Goal: Task Accomplishment & Management: Complete application form

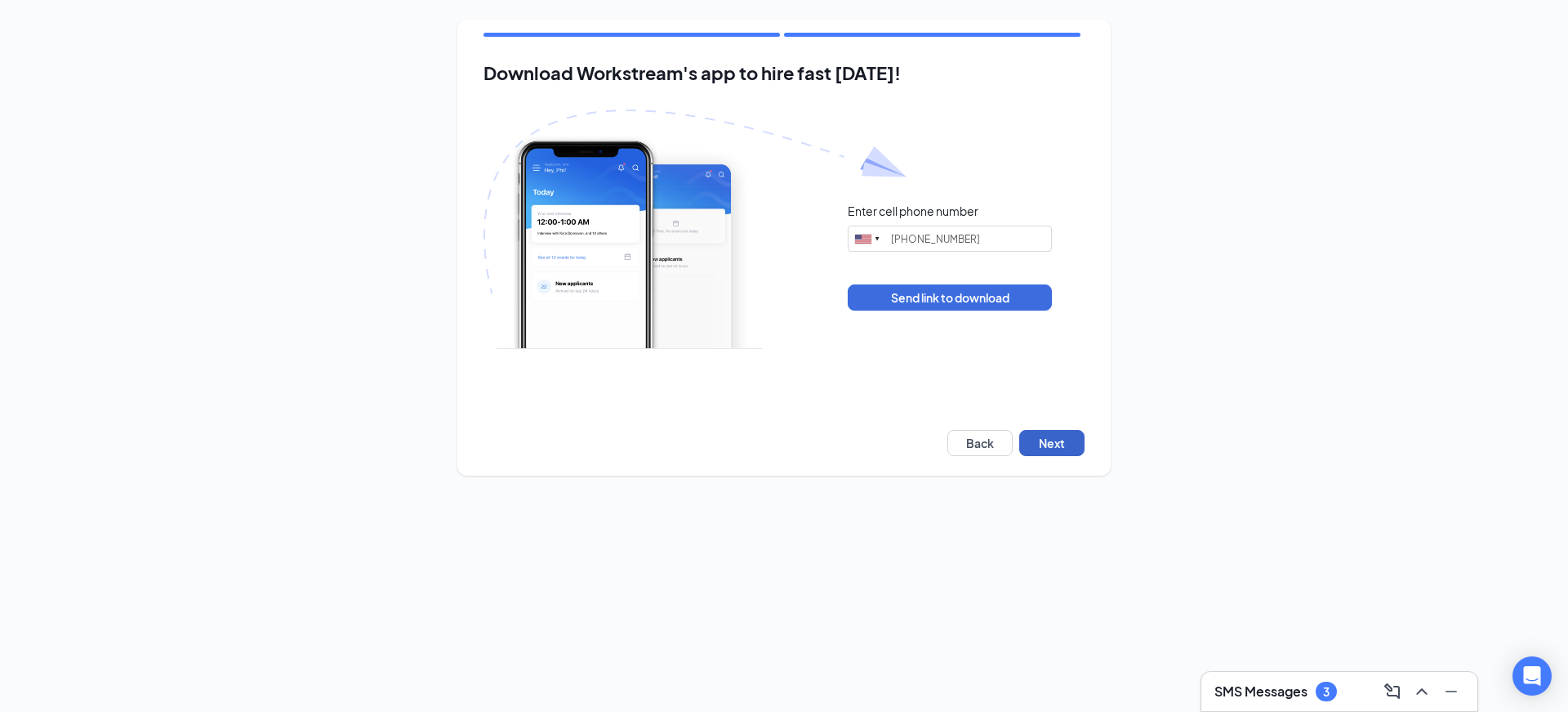
click at [1056, 440] on button "Next" at bounding box center [1052, 442] width 65 height 26
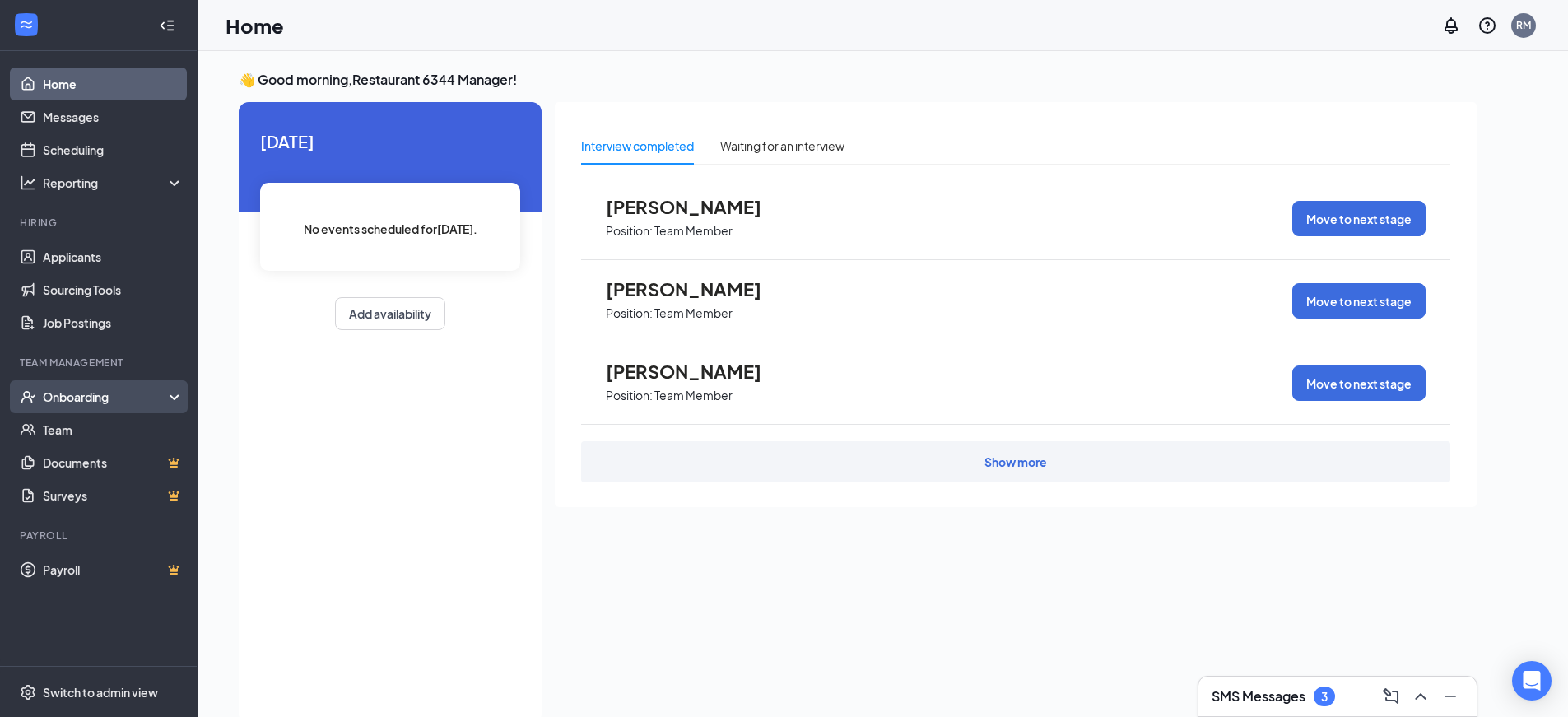
click at [65, 403] on div "Onboarding" at bounding box center [106, 396] width 127 height 16
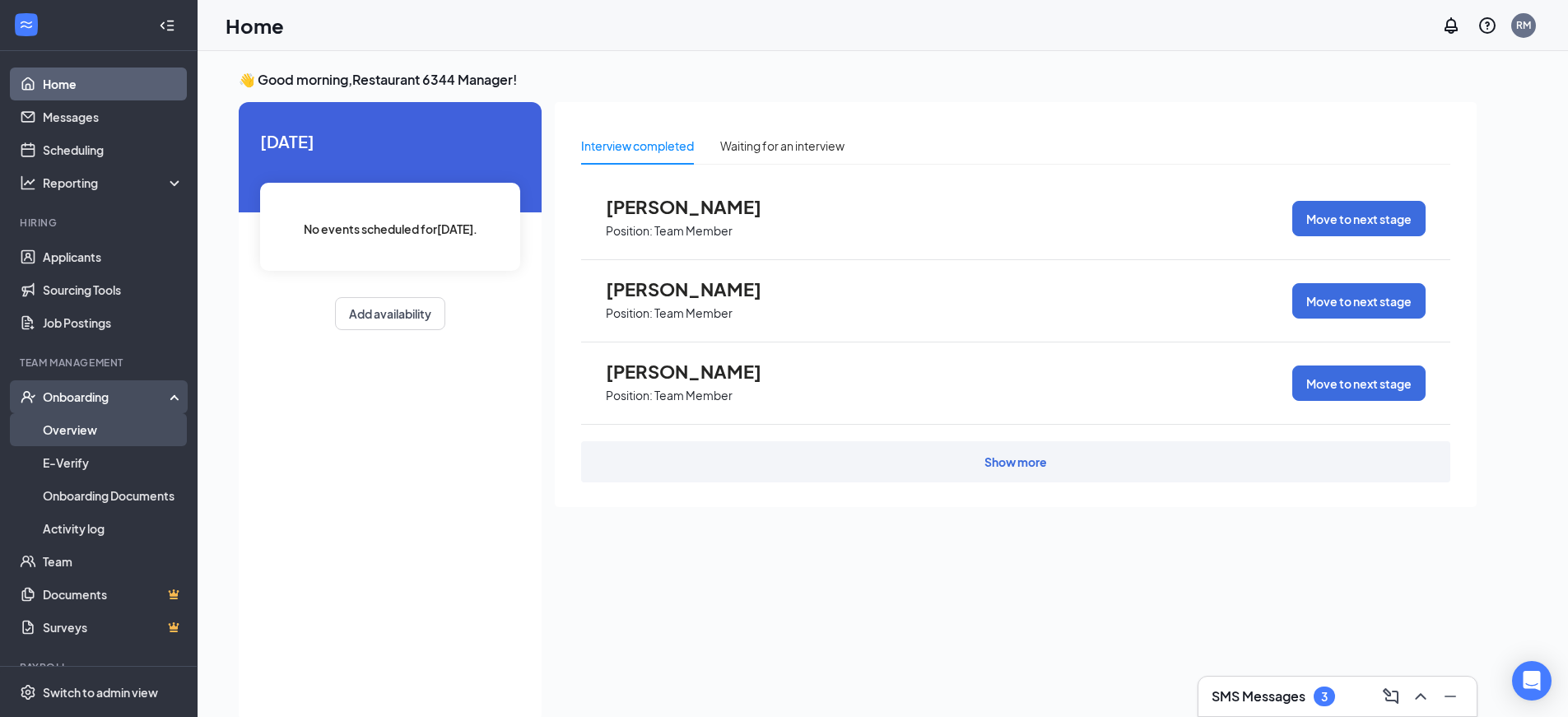
click at [74, 426] on link "Overview" at bounding box center [112, 430] width 140 height 33
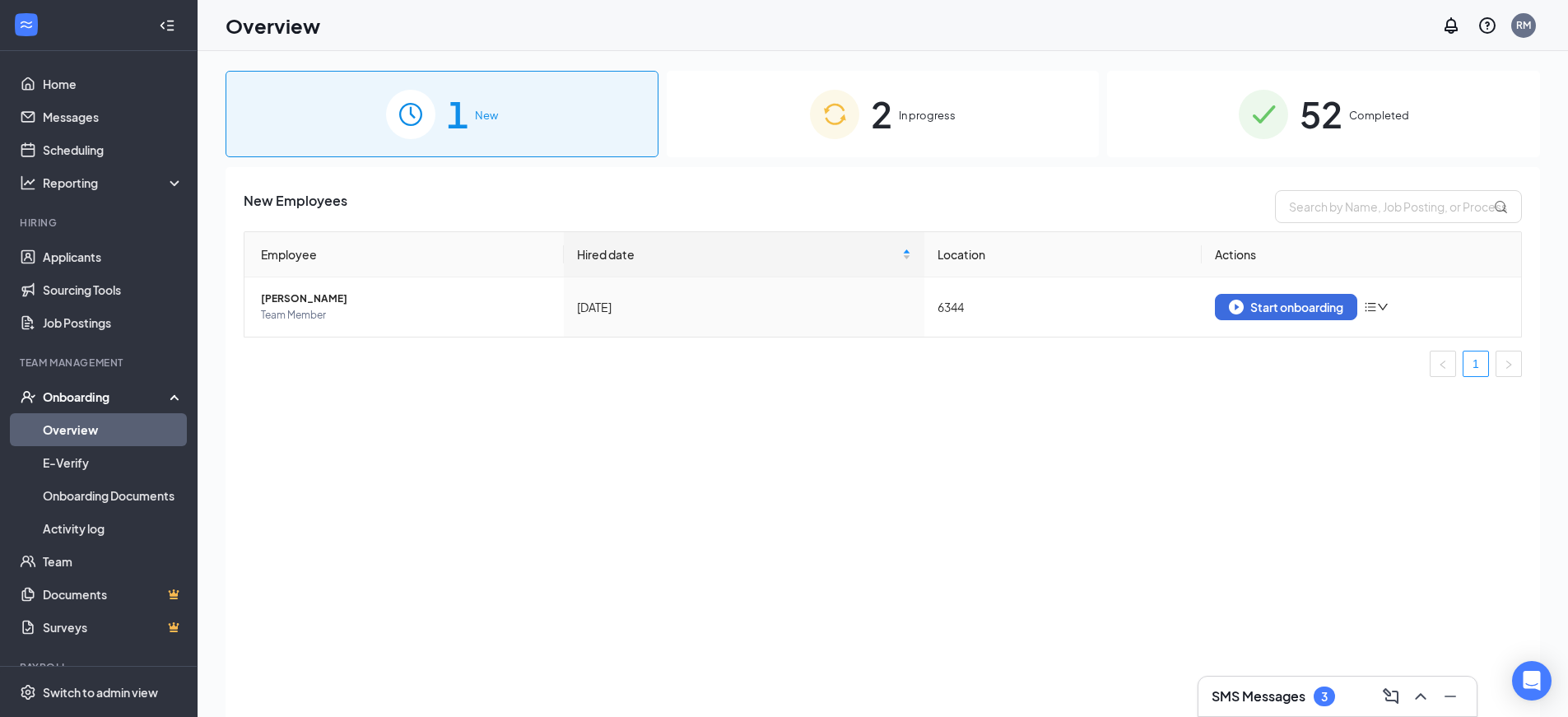
click at [901, 115] on span "In progress" at bounding box center [927, 115] width 57 height 16
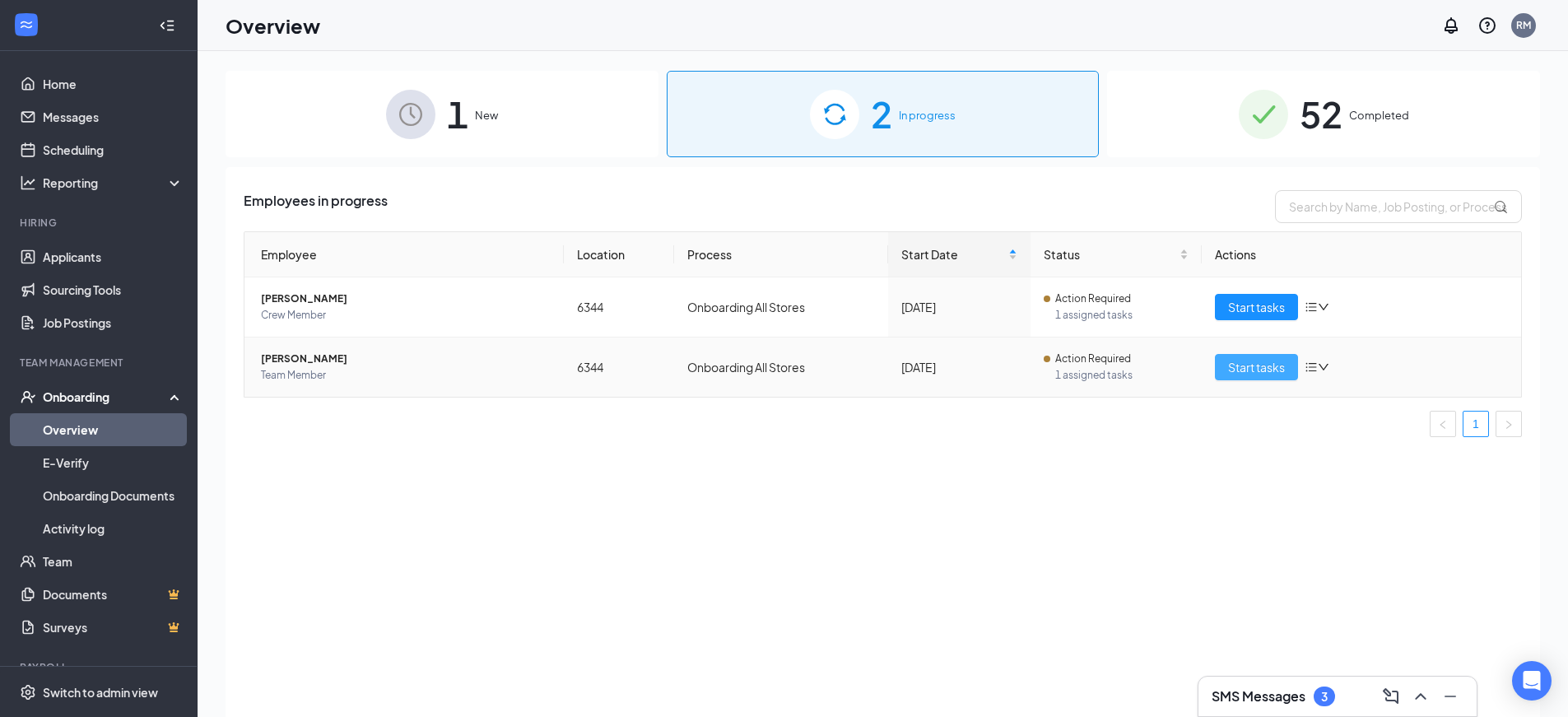
click at [1268, 361] on span "Start tasks" at bounding box center [1256, 367] width 57 height 18
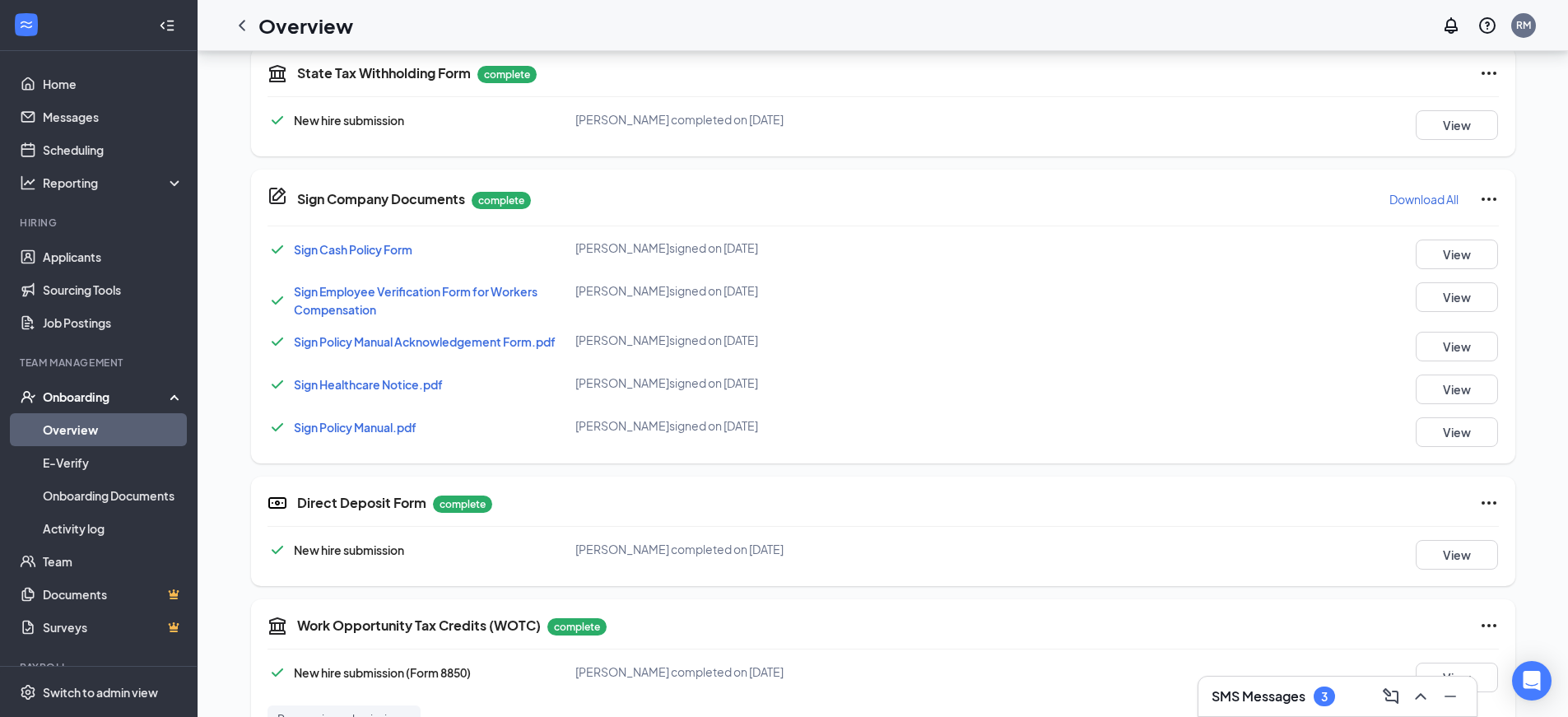
scroll to position [393, 0]
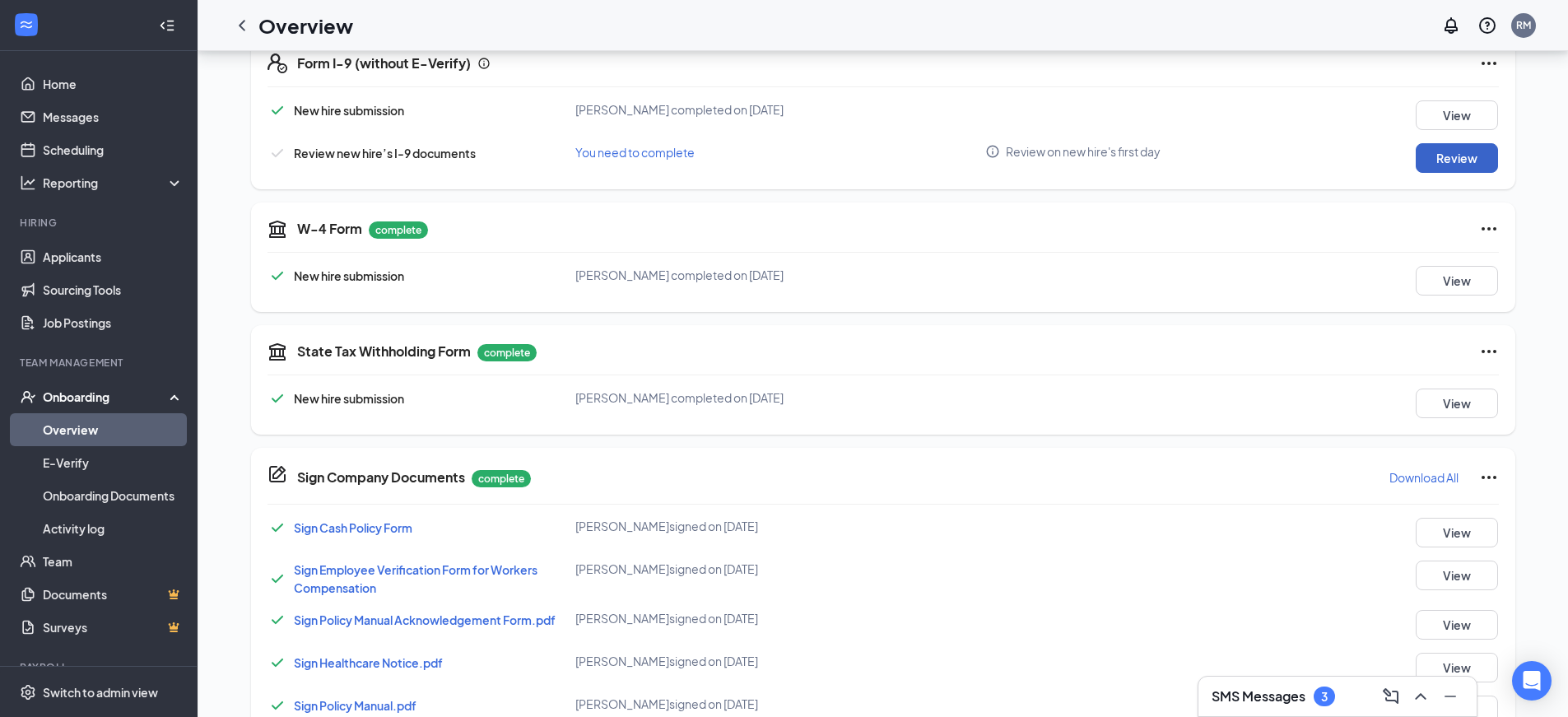
click at [1431, 162] on button "Review" at bounding box center [1457, 158] width 82 height 30
type input "[DATE]"
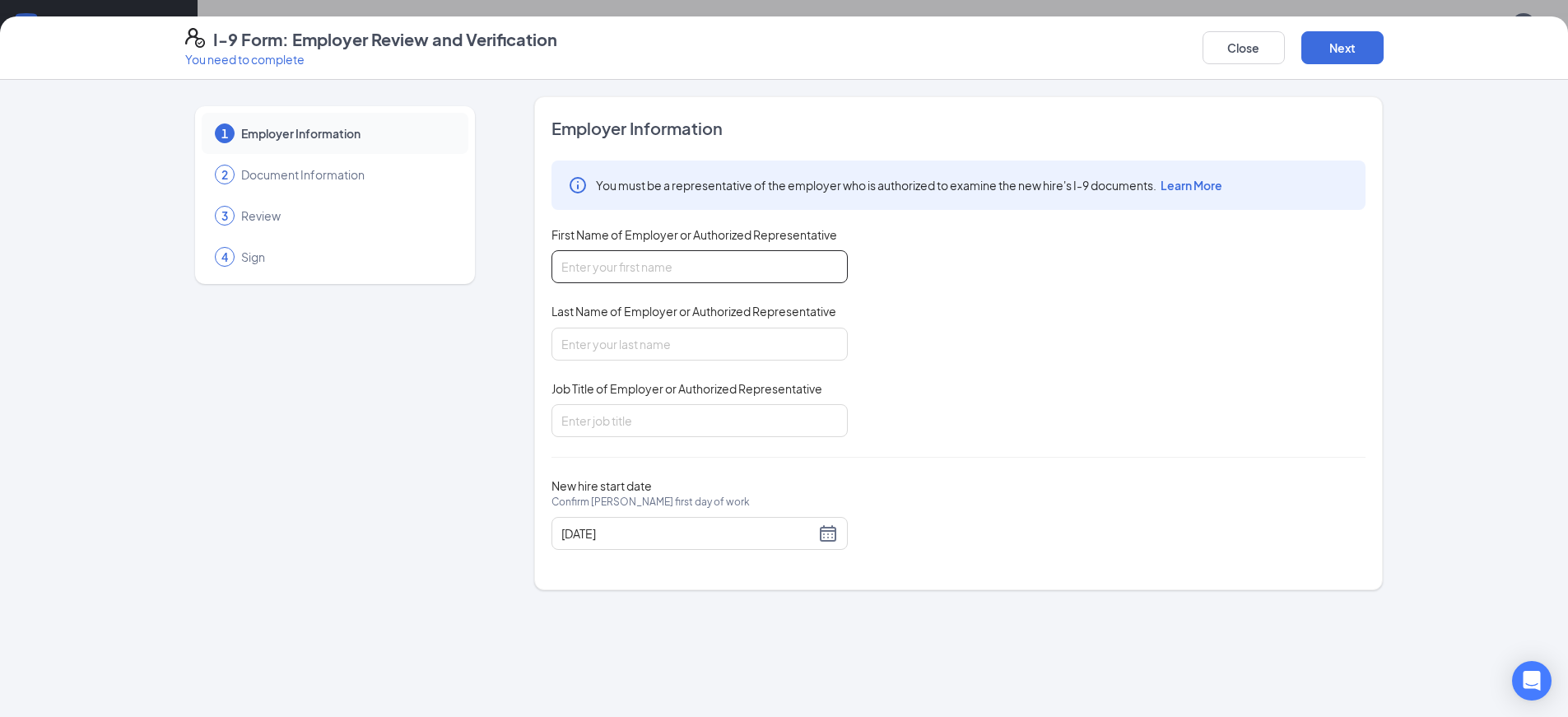
click at [615, 264] on input "First Name of Employer or Authorized Representative" at bounding box center [700, 267] width 296 height 33
type input "[PERSON_NAME]"
click at [599, 341] on input "Last Name of Employer or Authorized Representative" at bounding box center [700, 344] width 296 height 33
type input "N"
type input "[PERSON_NAME]"
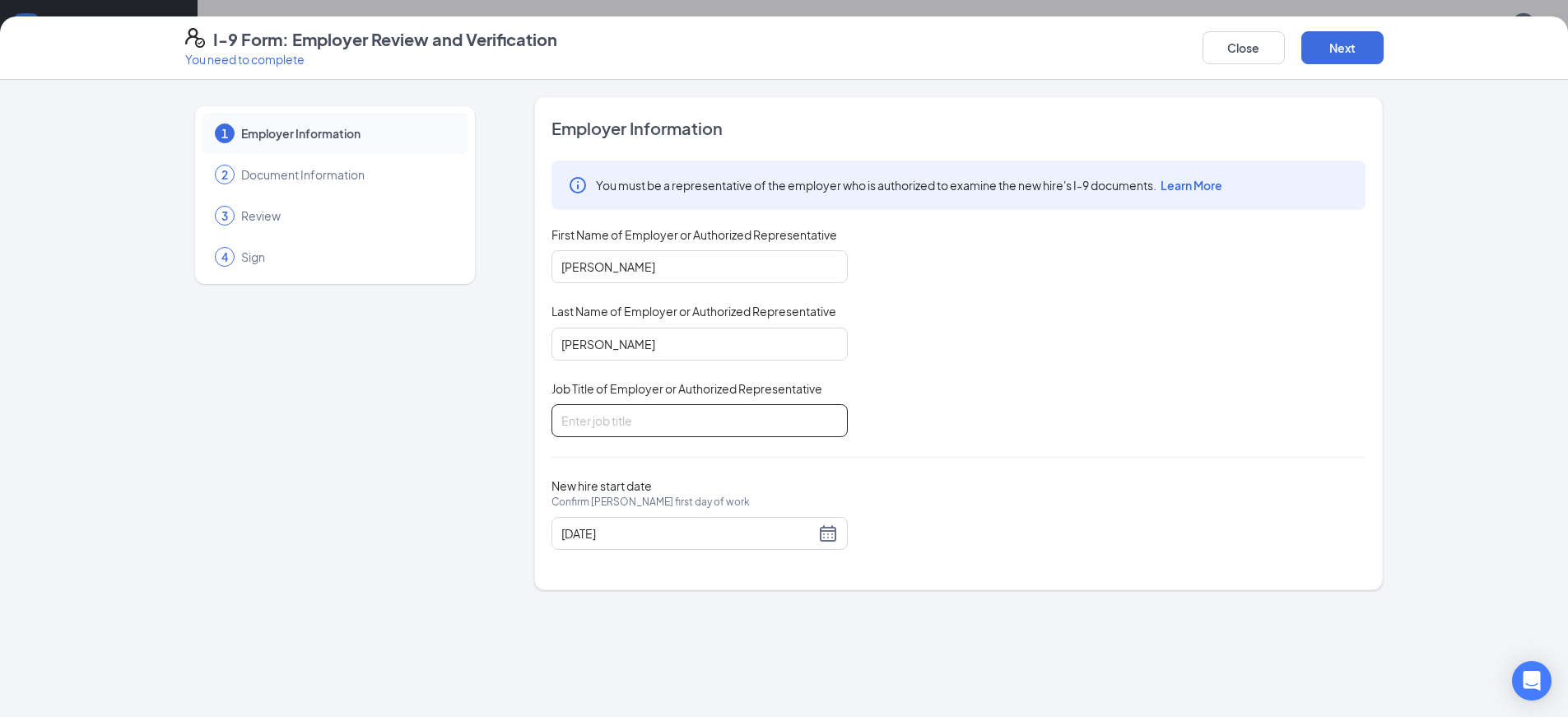
click at [613, 415] on input "Job Title of Employer or Authorized Representative" at bounding box center [700, 421] width 296 height 33
type input "[PERSON_NAME]"
click at [825, 534] on div "[DATE]" at bounding box center [700, 533] width 277 height 19
click at [769, 572] on span "button" at bounding box center [767, 572] width 9 height 9
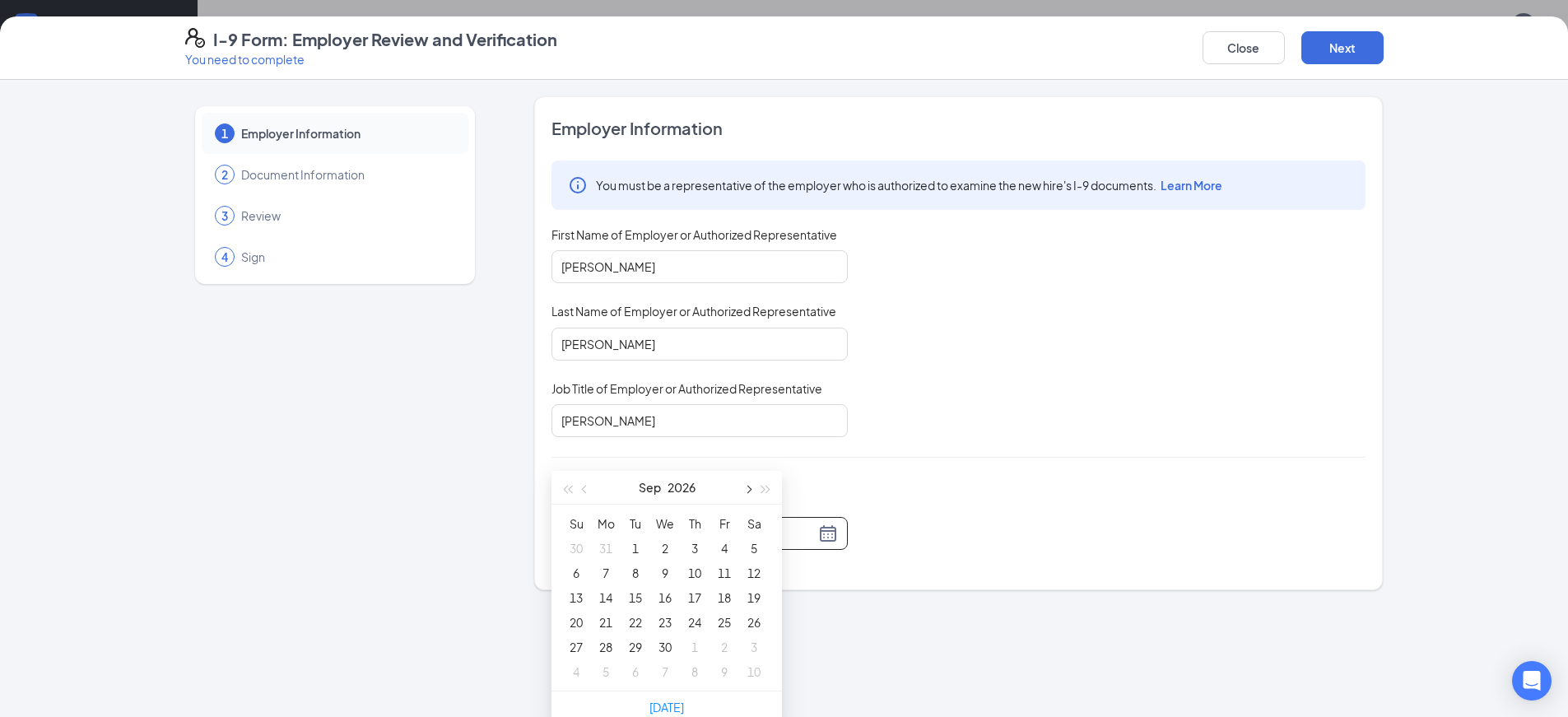
click at [748, 488] on span "button" at bounding box center [747, 490] width 9 height 9
click at [724, 599] on div "16" at bounding box center [724, 597] width 19 height 19
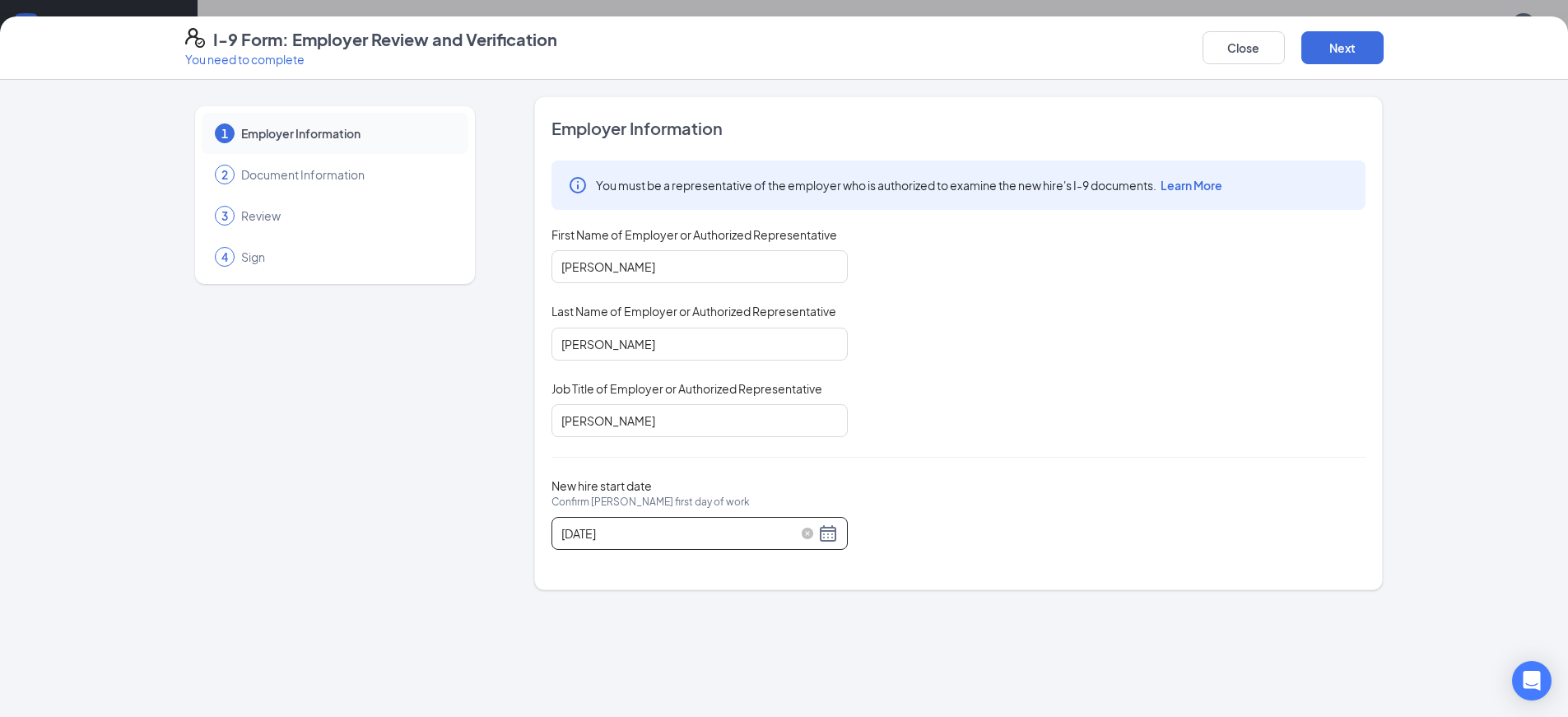
click at [825, 532] on div "[DATE]" at bounding box center [700, 533] width 277 height 19
type input "[DATE]"
click at [692, 679] on div "15" at bounding box center [695, 679] width 19 height 19
click at [1364, 52] on button "Next" at bounding box center [1342, 47] width 82 height 33
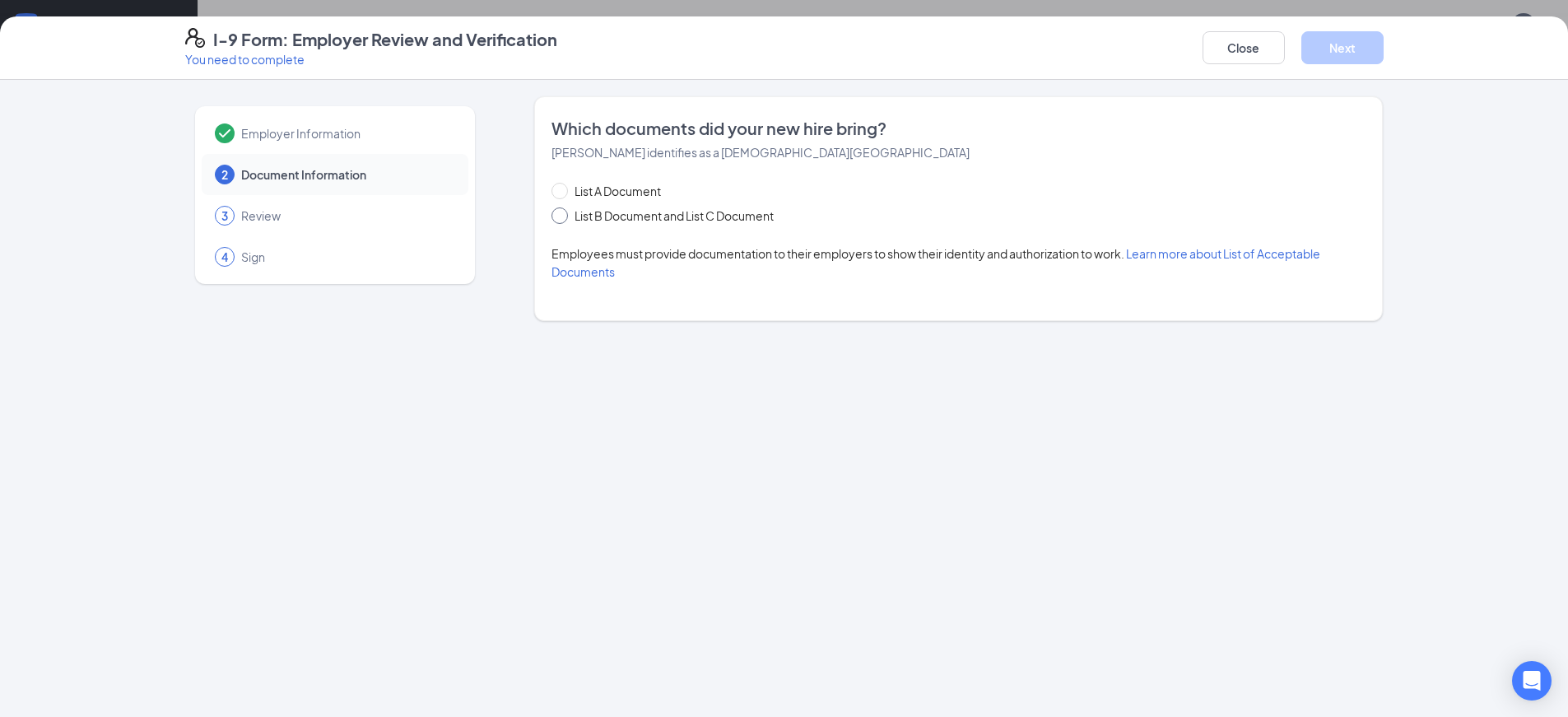
click at [564, 214] on span at bounding box center [559, 215] width 16 height 16
click at [563, 214] on input "List B Document and List C Document" at bounding box center [558, 213] width 12 height 12
radio input "true"
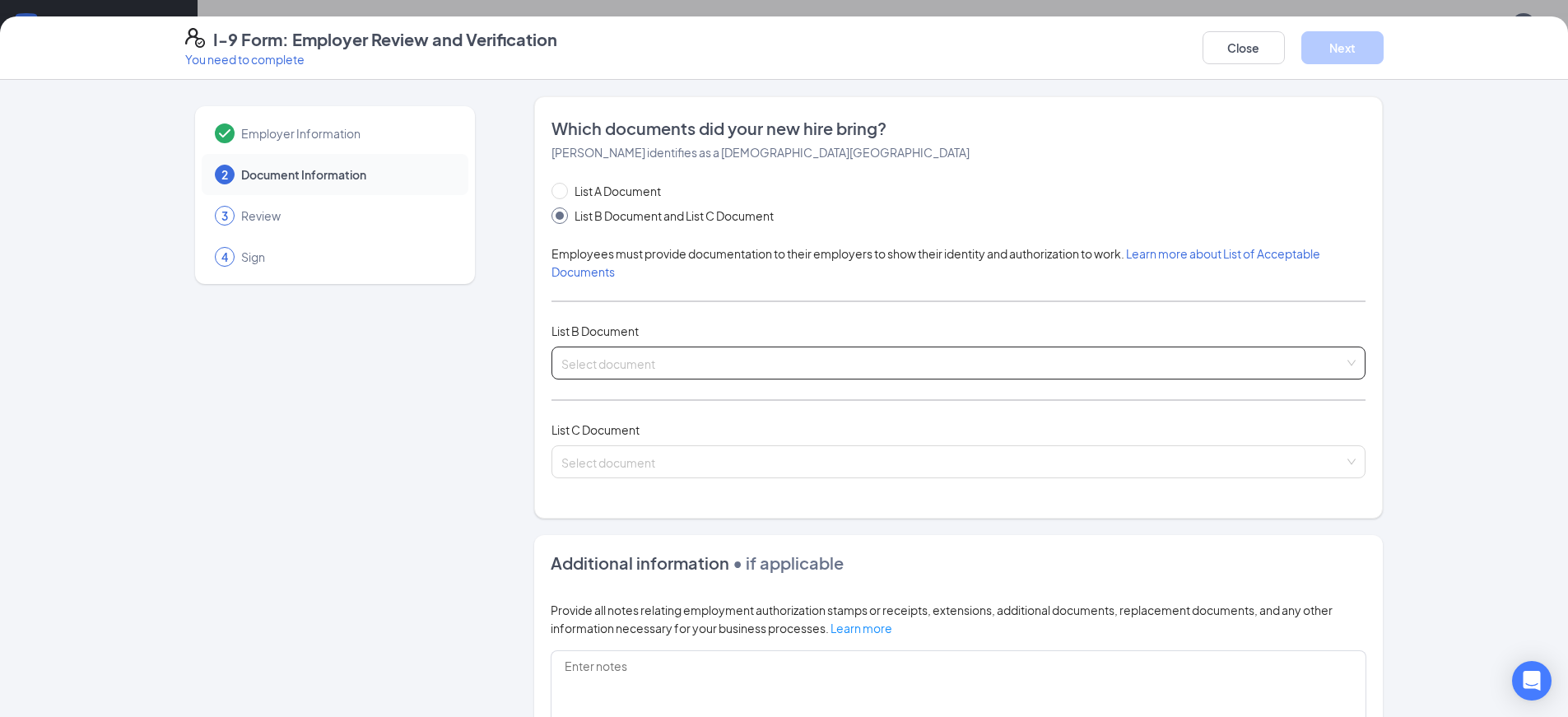
click at [622, 370] on input "search" at bounding box center [952, 360] width 783 height 25
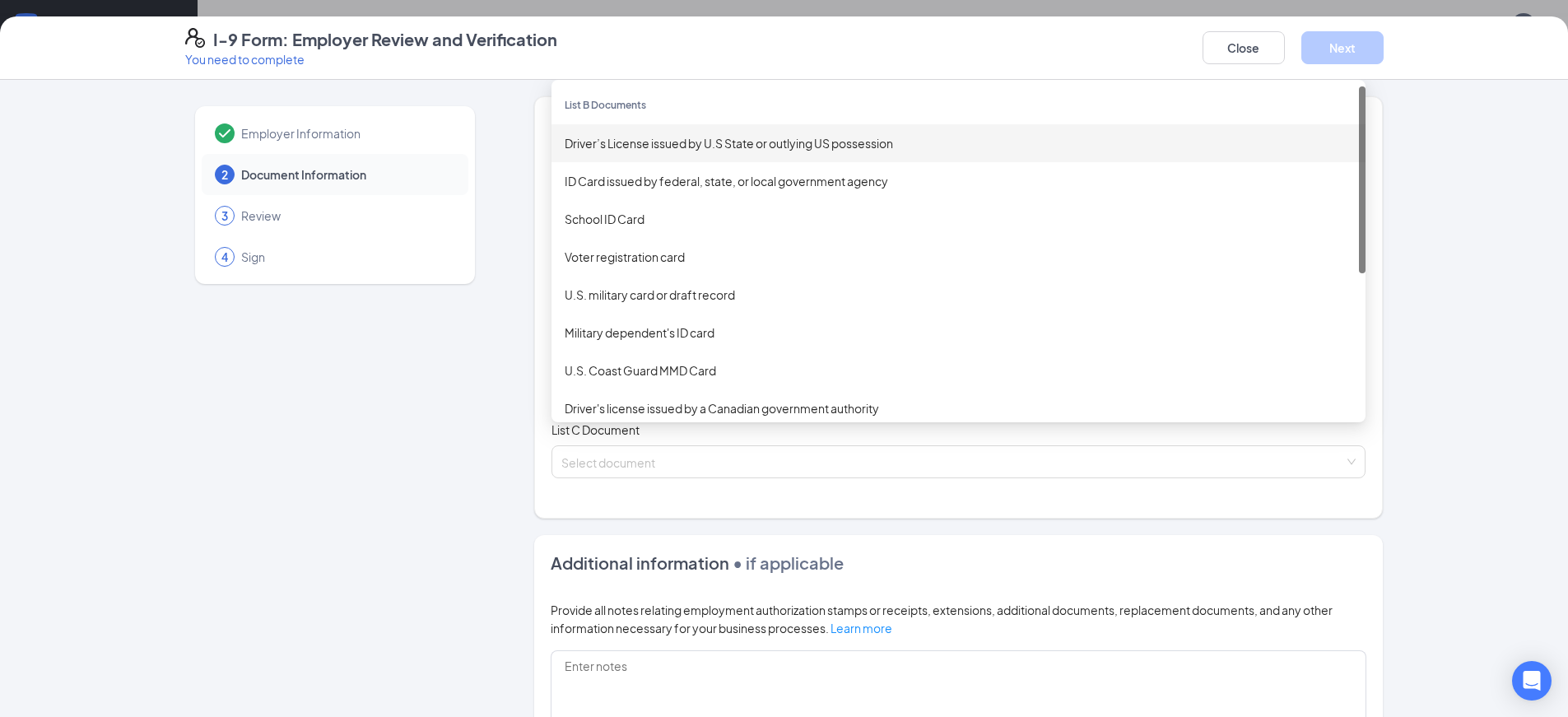
click at [572, 141] on div "Driver’s License issued by U.S State or outlying US possession" at bounding box center [959, 143] width 788 height 18
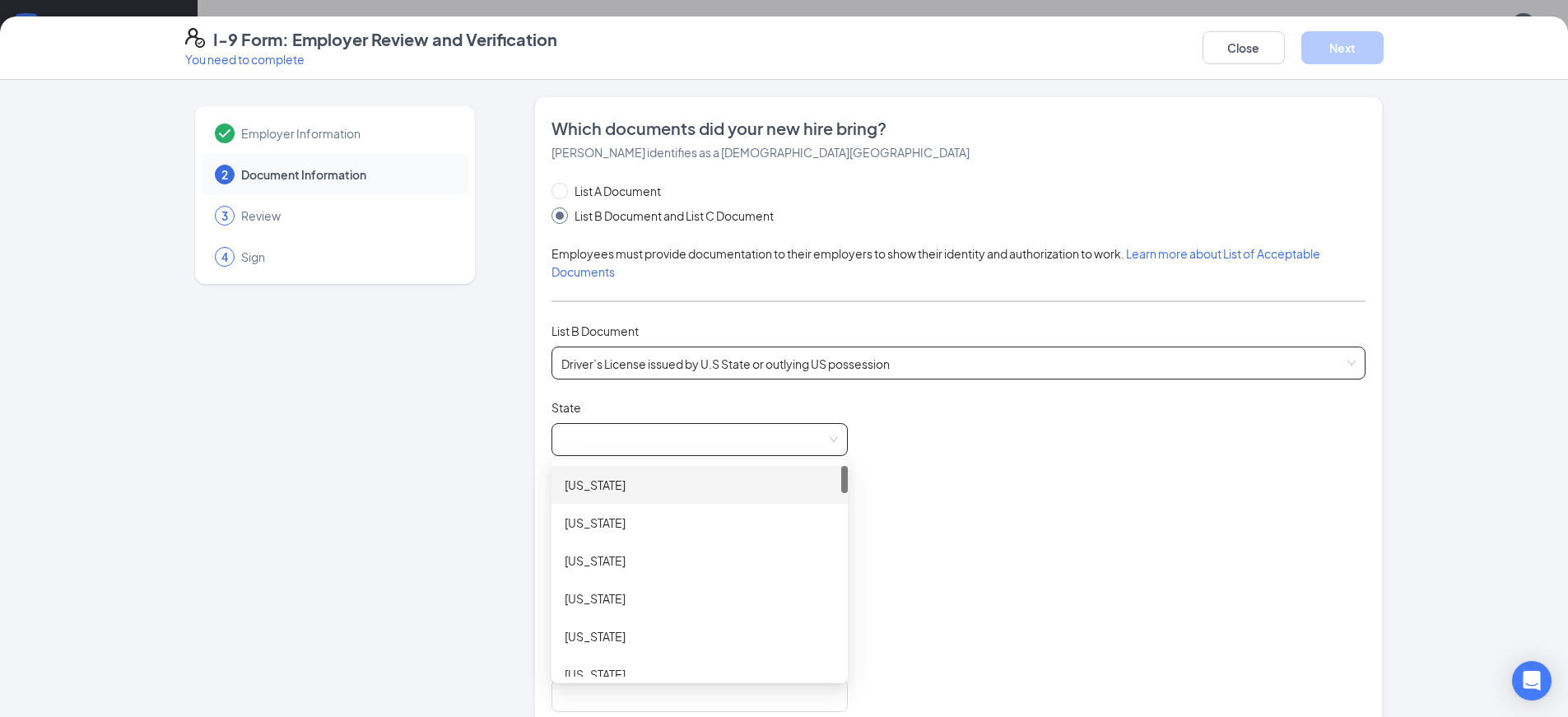
click at [598, 434] on span at bounding box center [700, 439] width 277 height 31
click at [591, 520] on div "[US_STATE]" at bounding box center [700, 518] width 270 height 18
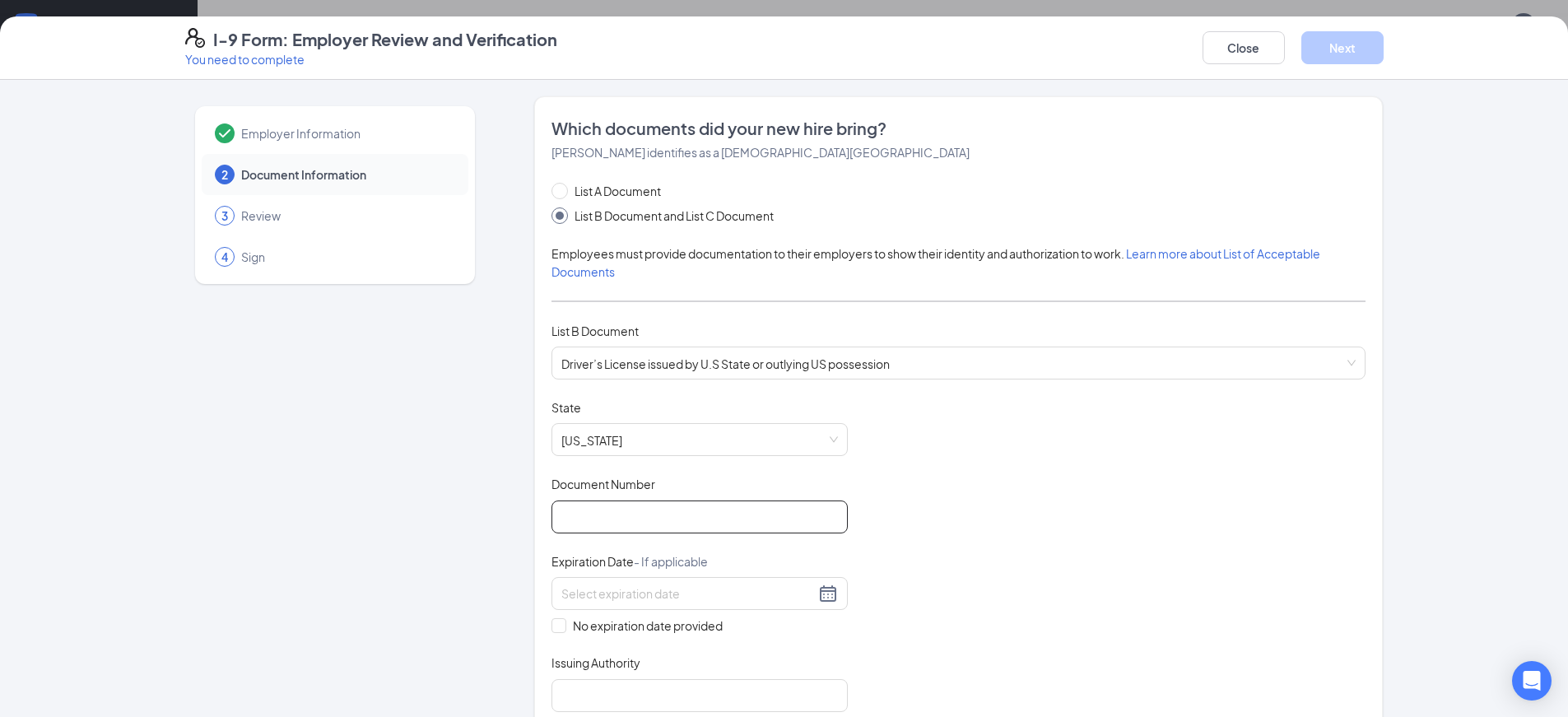
click at [601, 521] on input "Document Number" at bounding box center [700, 517] width 296 height 33
type input "A255176"
click at [819, 595] on div at bounding box center [700, 593] width 277 height 19
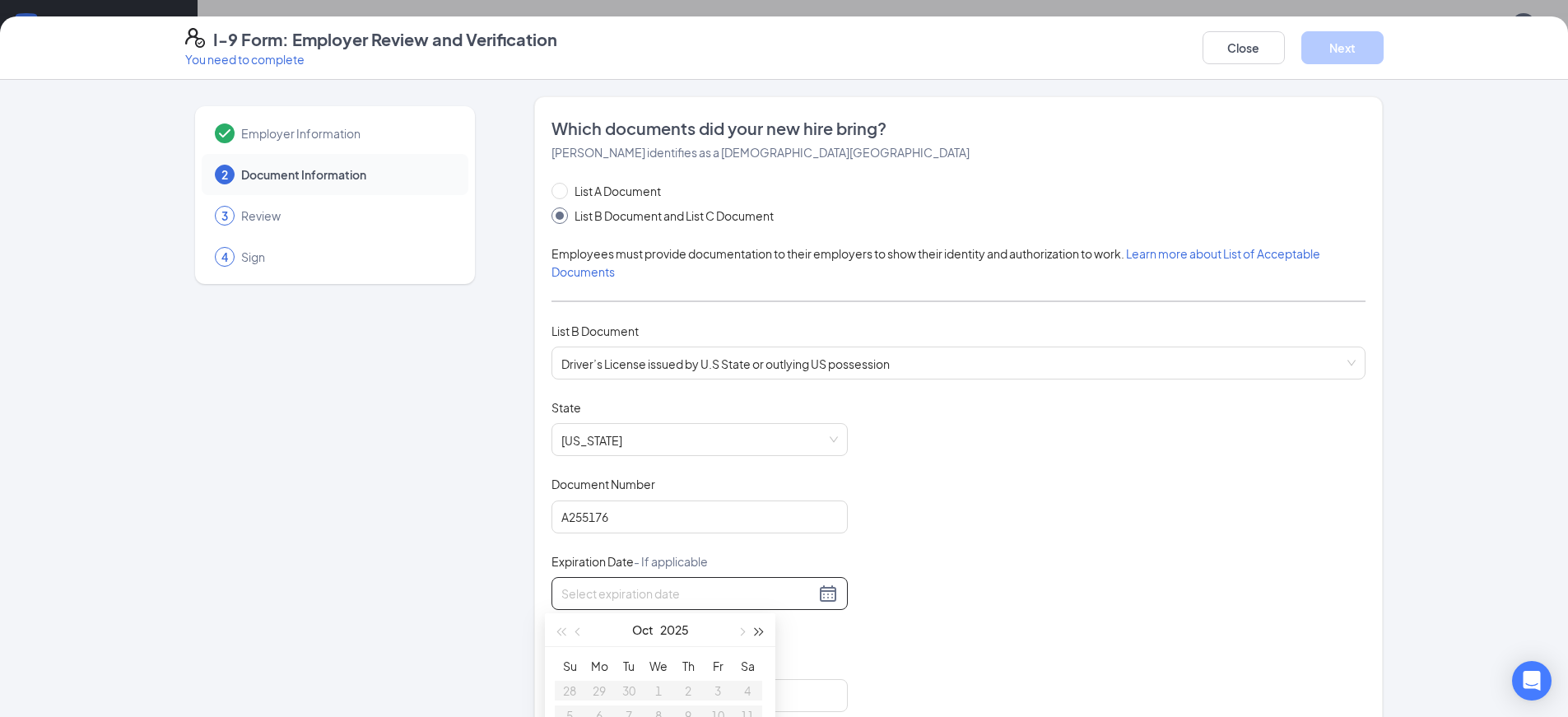
click at [764, 630] on button "button" at bounding box center [760, 630] width 18 height 33
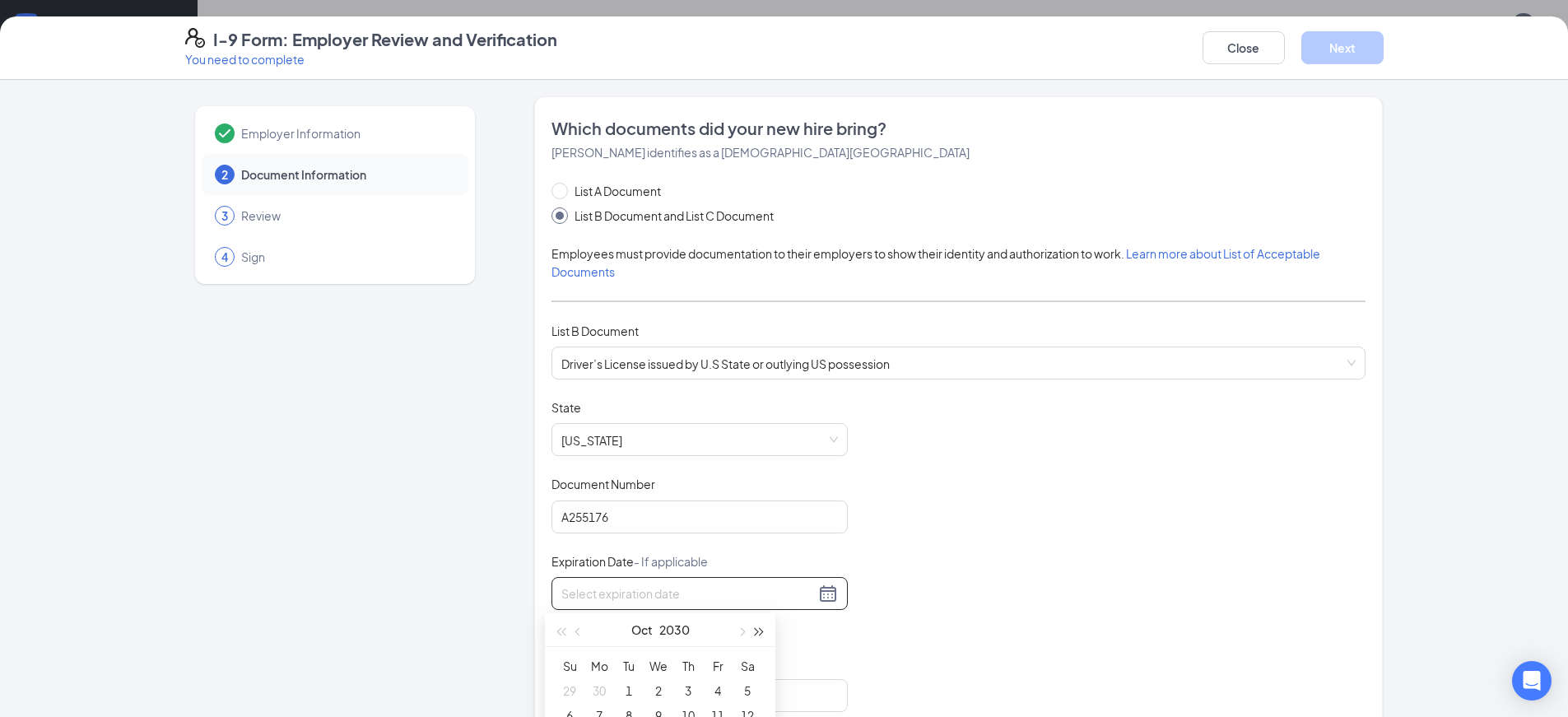
click at [764, 630] on button "button" at bounding box center [760, 630] width 18 height 33
click at [562, 631] on span "button" at bounding box center [560, 632] width 9 height 9
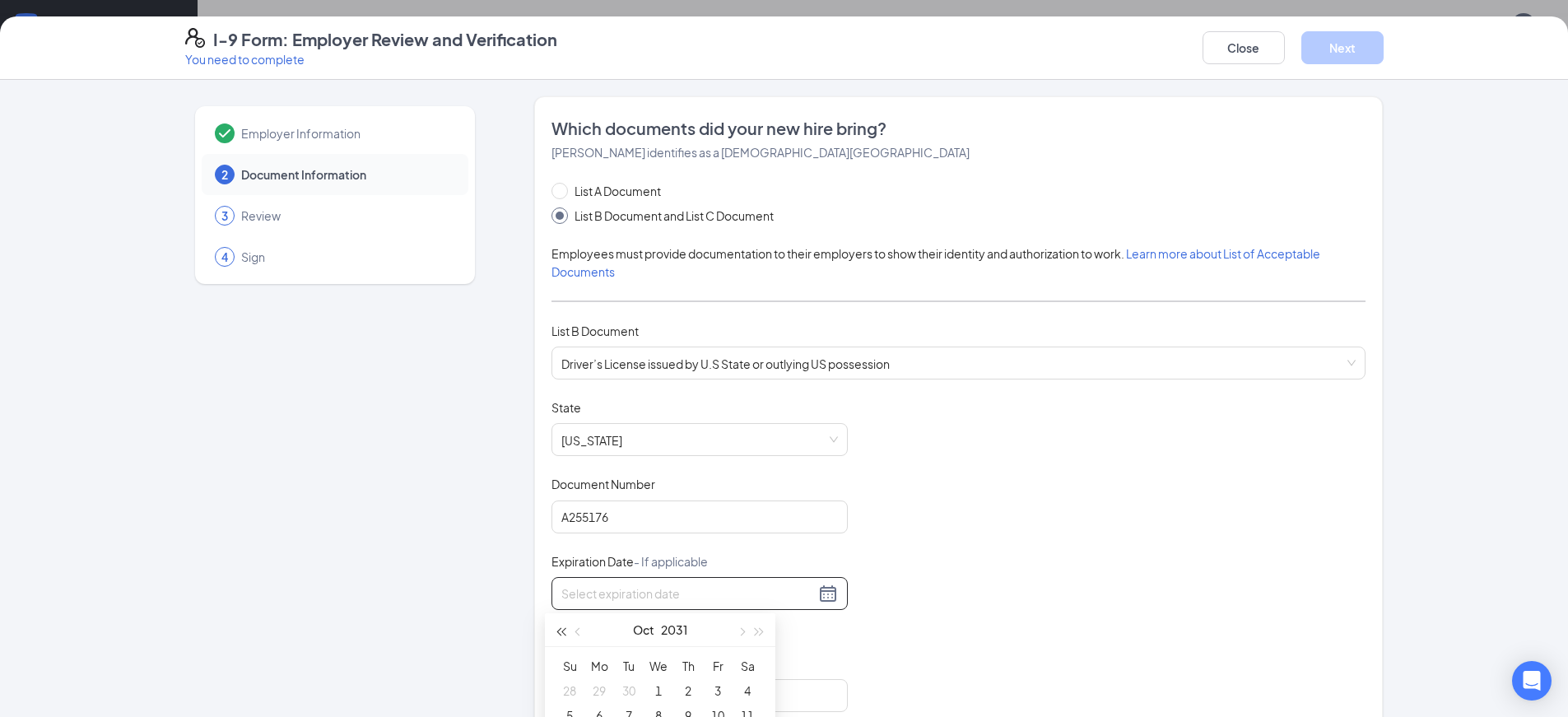
click at [562, 631] on span "button" at bounding box center [560, 632] width 9 height 9
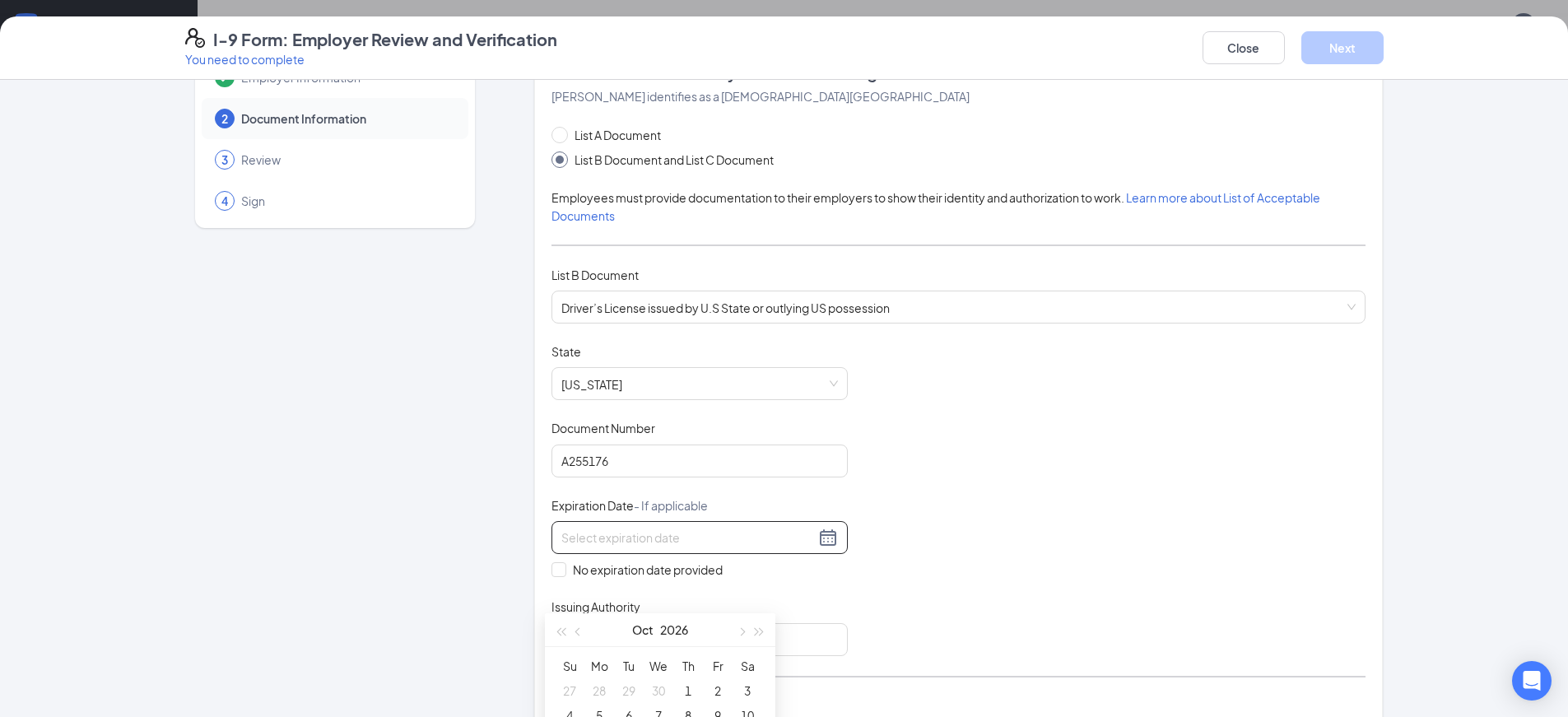
scroll to position [82, 0]
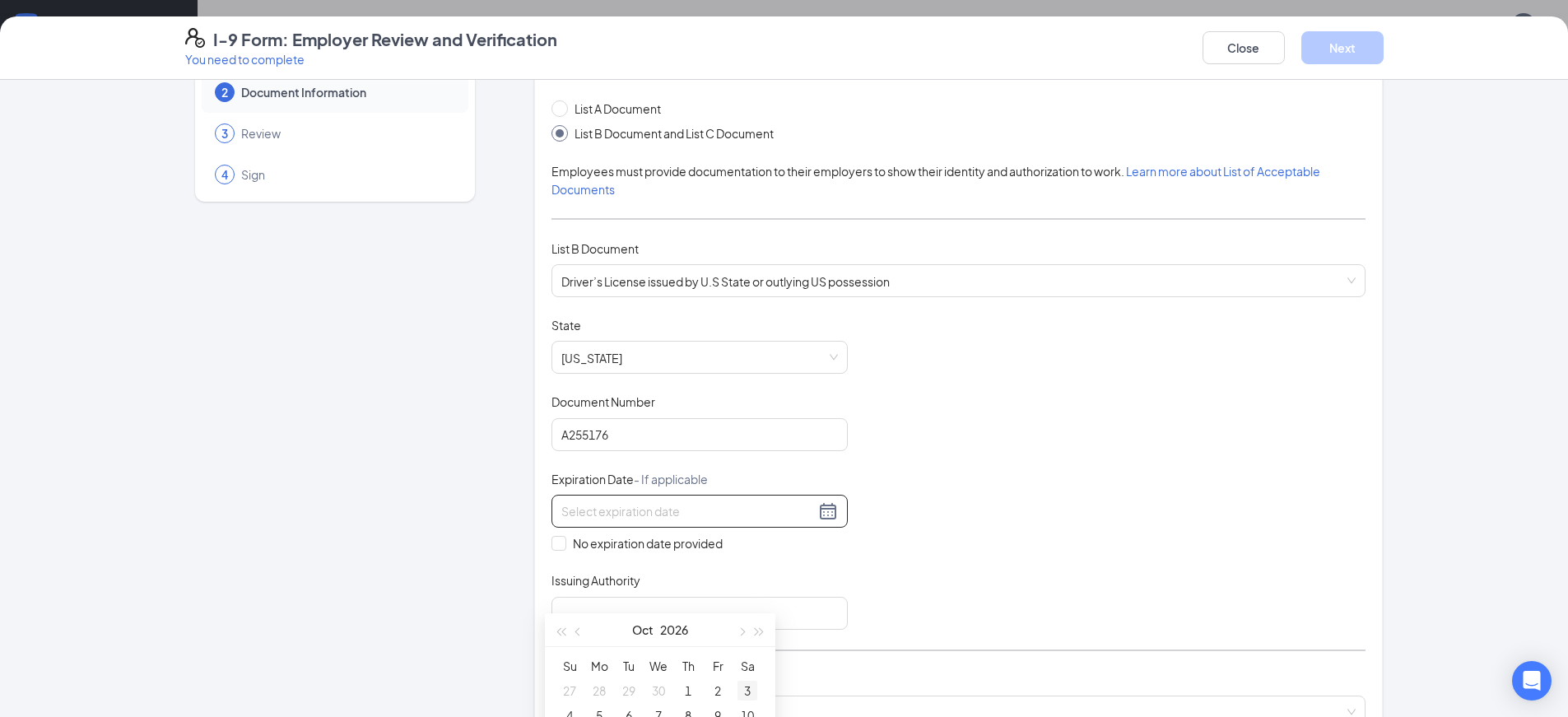
type input "[DATE]"
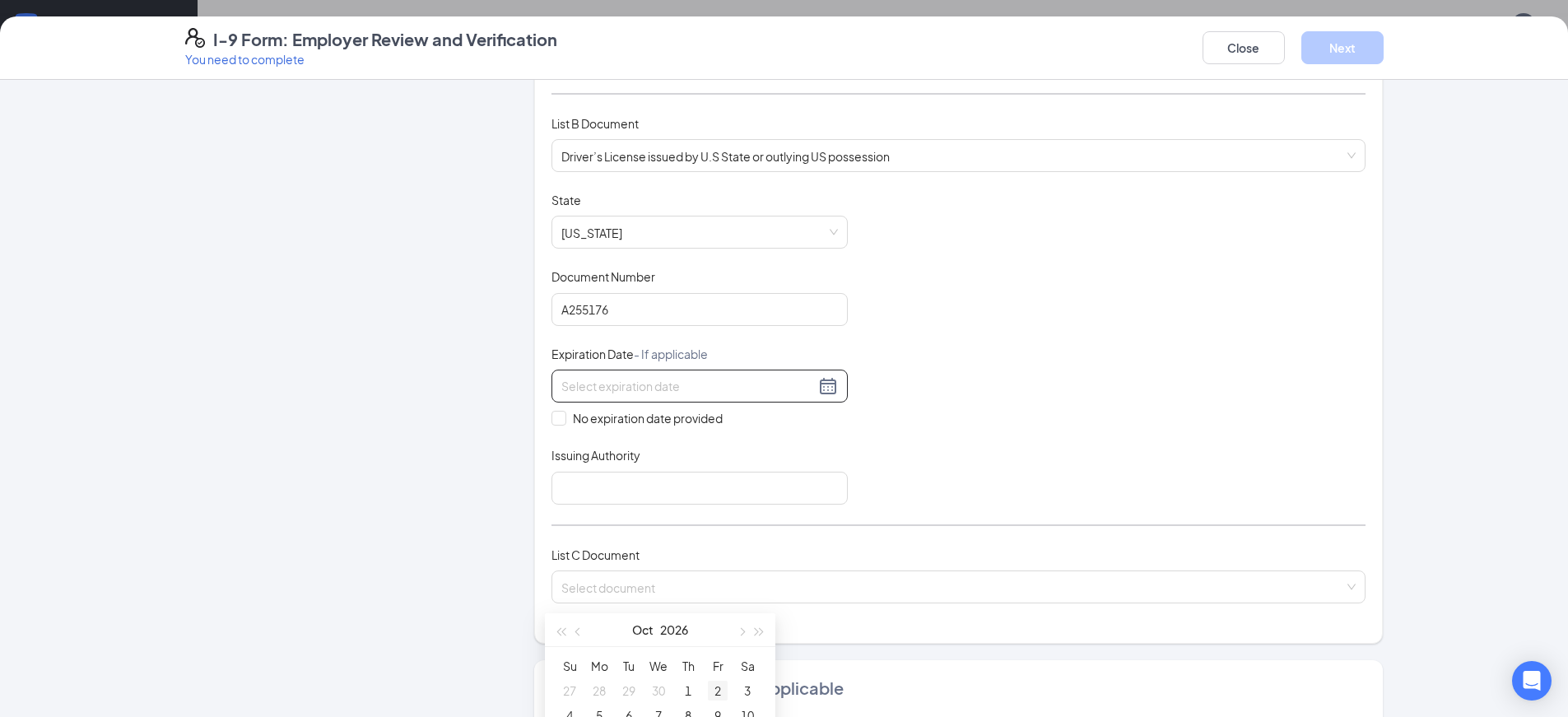
scroll to position [247, 0]
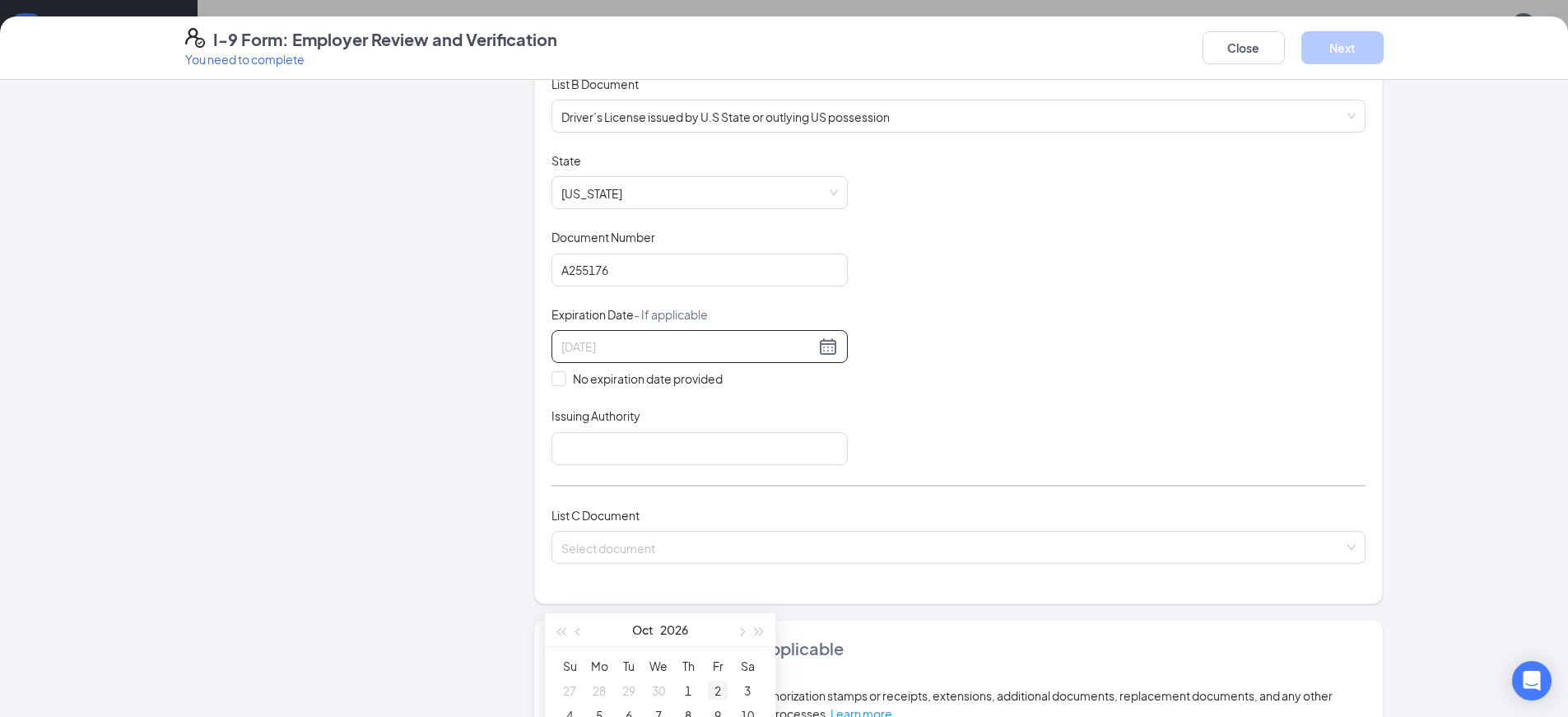
click at [726, 678] on td "2" at bounding box center [717, 691] width 30 height 25
click at [589, 355] on input "[DATE]" at bounding box center [688, 346] width 254 height 18
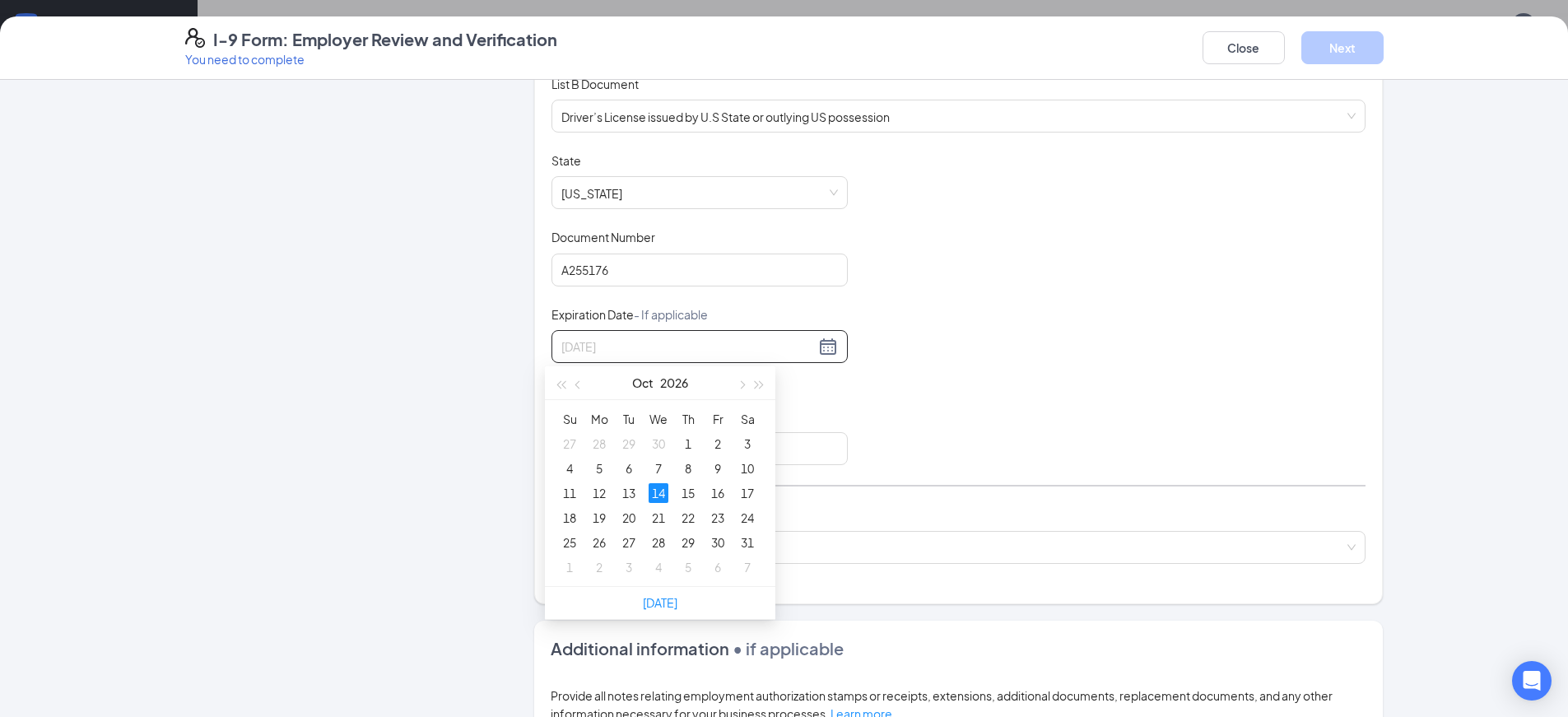
click at [656, 490] on div "14" at bounding box center [658, 493] width 19 height 19
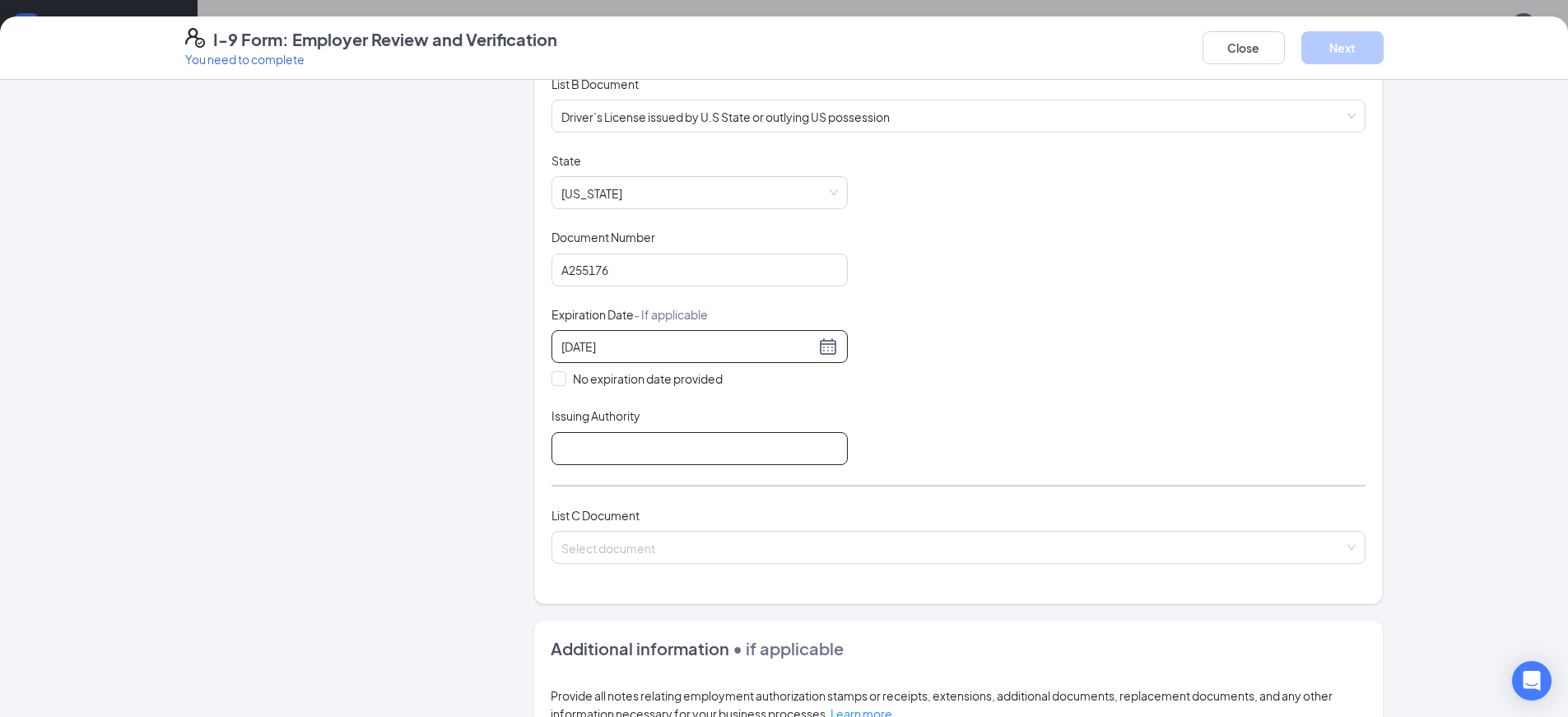
type input "[DATE]"
click at [615, 452] on input "Issuing Authority" at bounding box center [700, 449] width 296 height 33
type input "State Of [US_STATE]"
click at [648, 549] on input "search" at bounding box center [952, 545] width 783 height 25
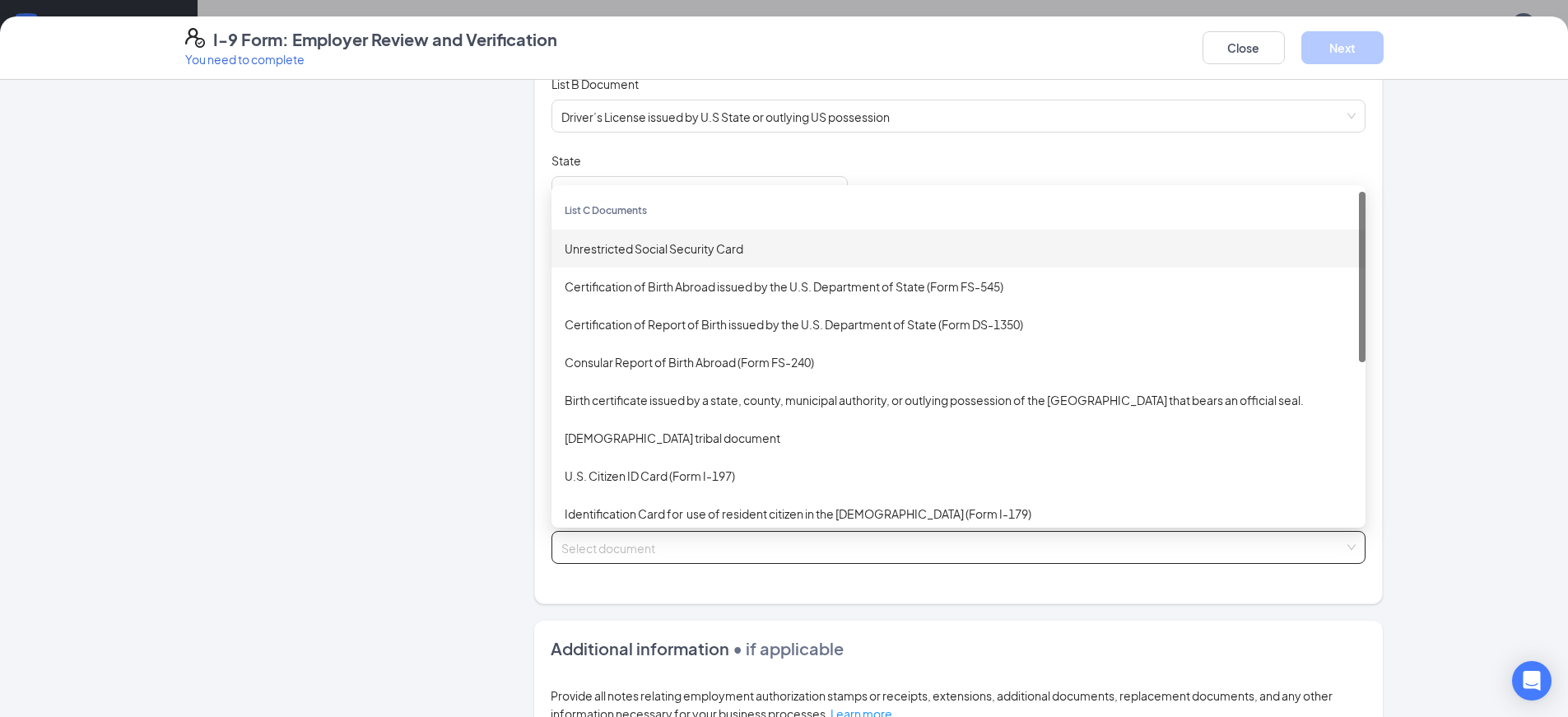
click at [660, 253] on div "Unrestricted Social Security Card" at bounding box center [959, 249] width 788 height 18
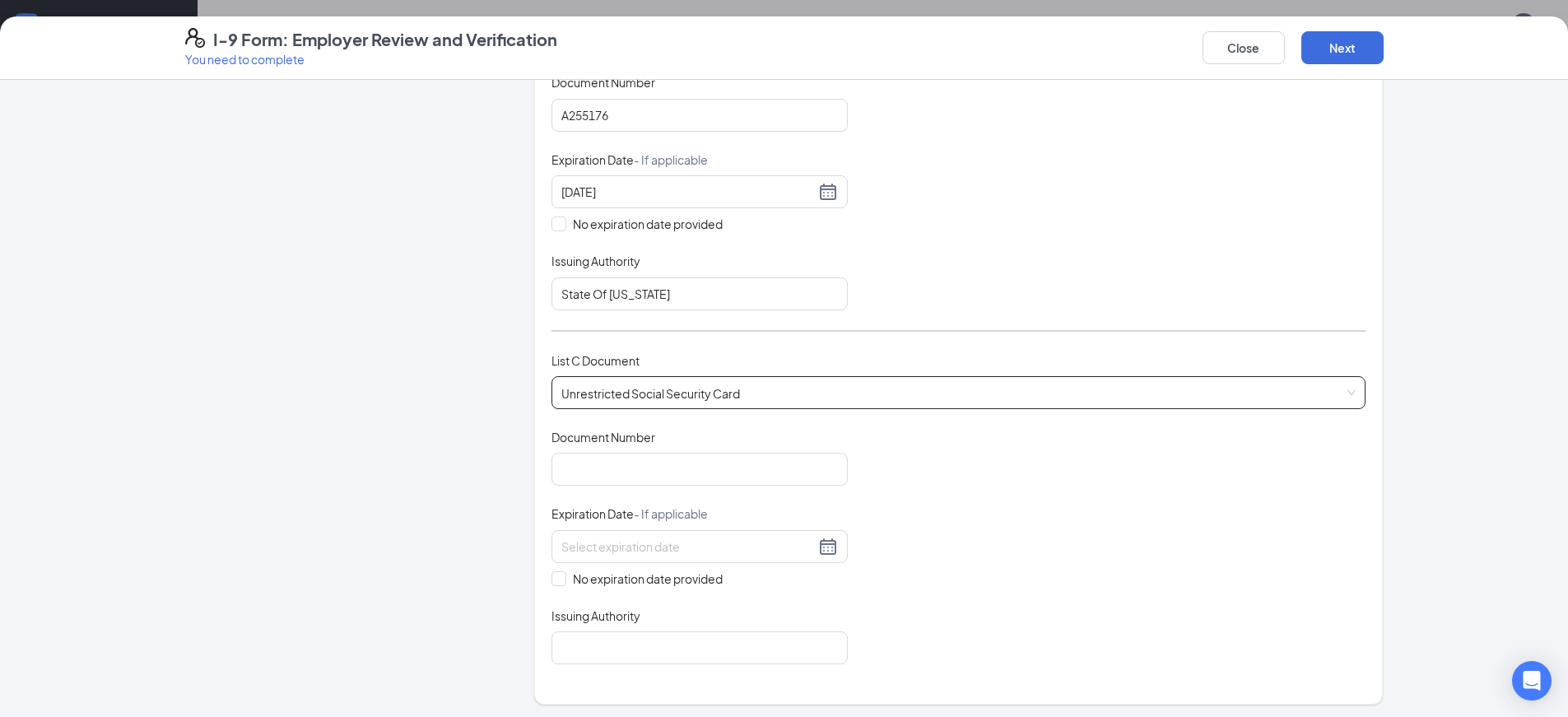
scroll to position [411, 0]
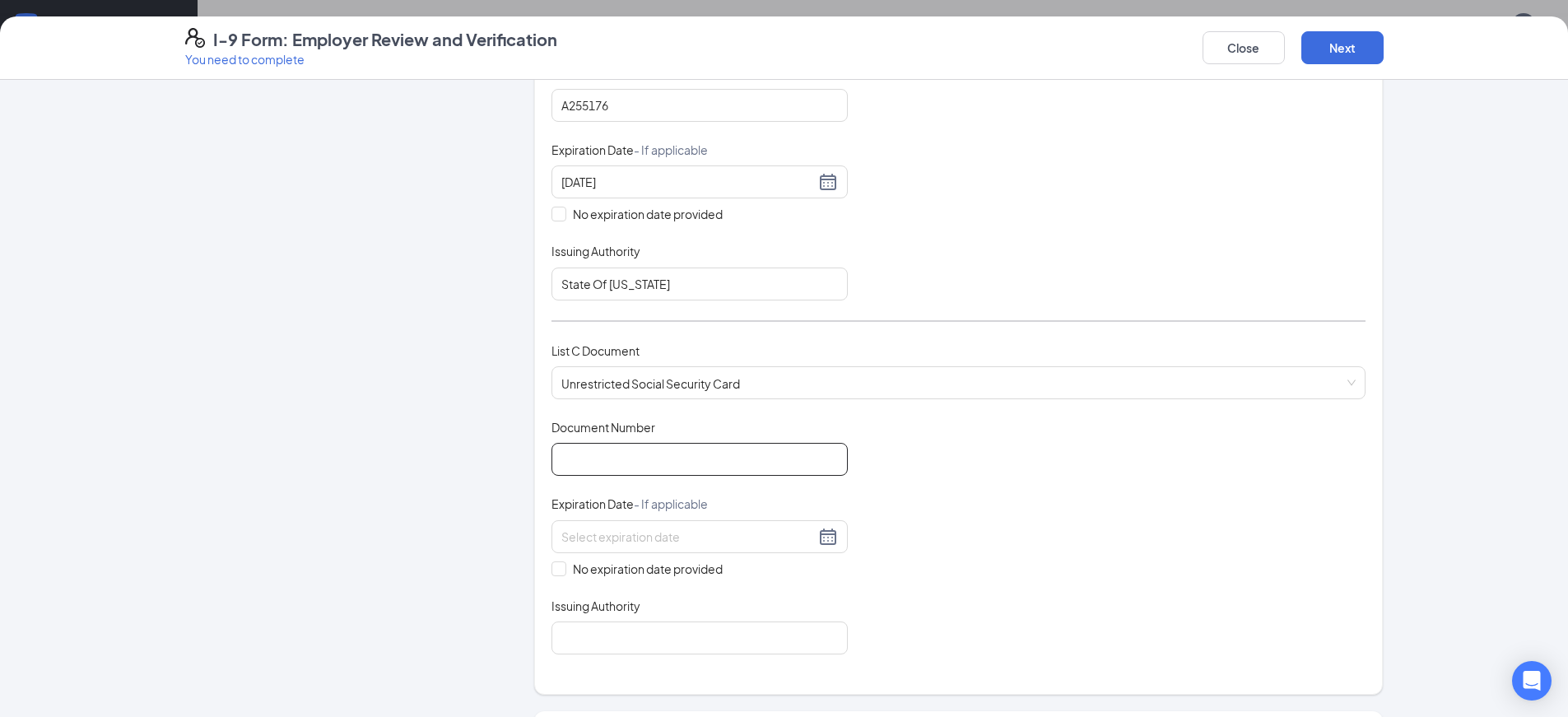
click at [577, 464] on input "Document Number" at bounding box center [700, 460] width 296 height 33
type input "518558249"
click at [556, 565] on input "No expiration date provided" at bounding box center [558, 567] width 12 height 12
checkbox input "true"
click at [576, 638] on input "Issuing Authority" at bounding box center [700, 642] width 296 height 33
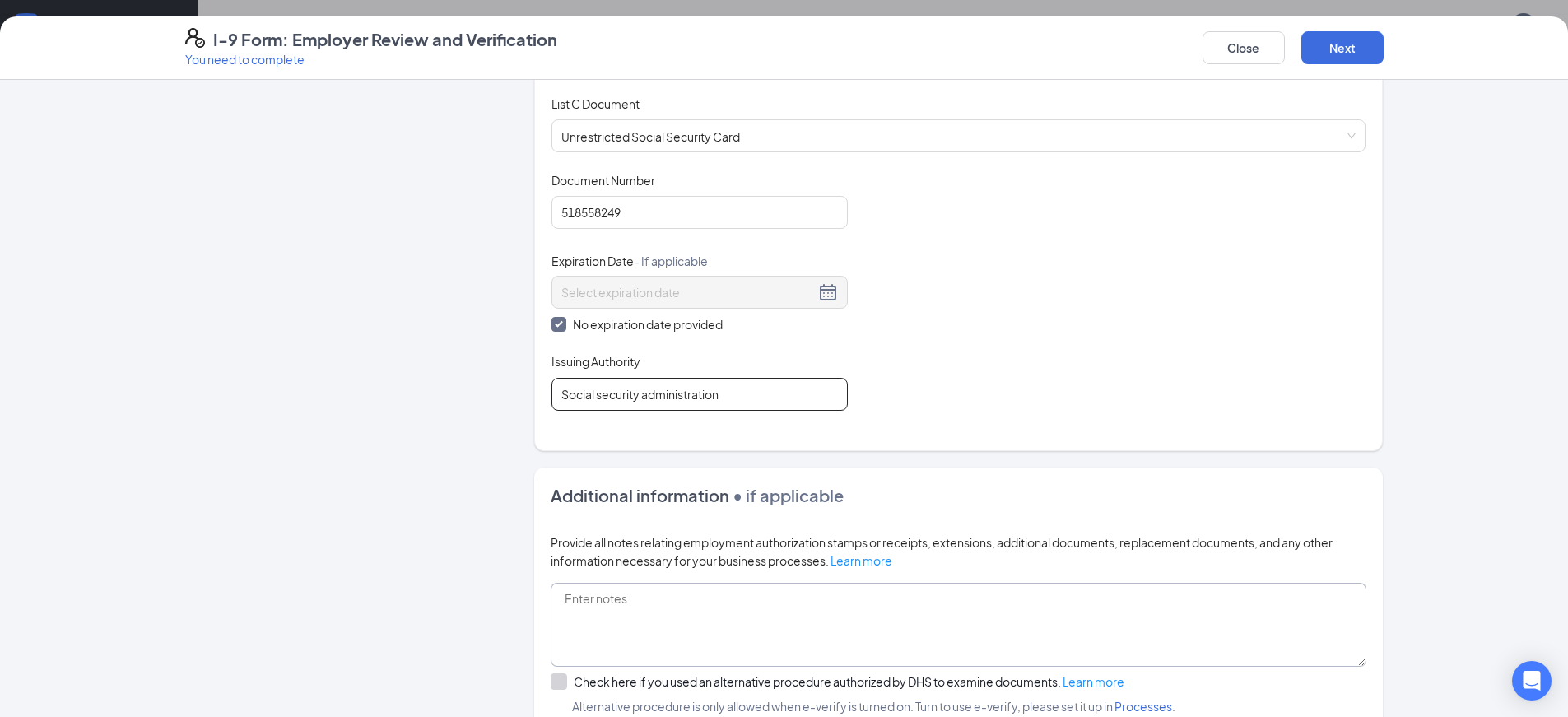
scroll to position [741, 0]
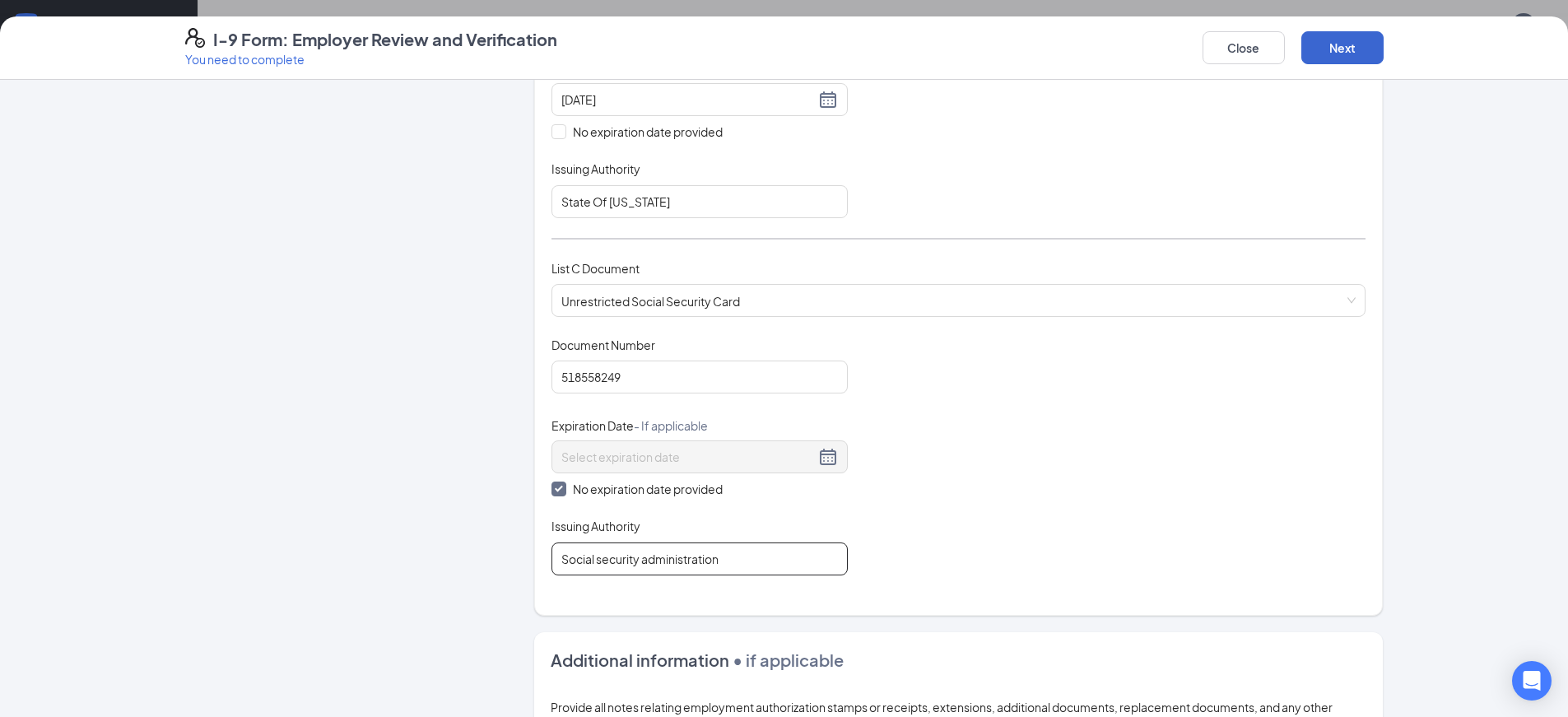
type input "Social security administration"
click at [1331, 52] on button "Next" at bounding box center [1342, 47] width 82 height 33
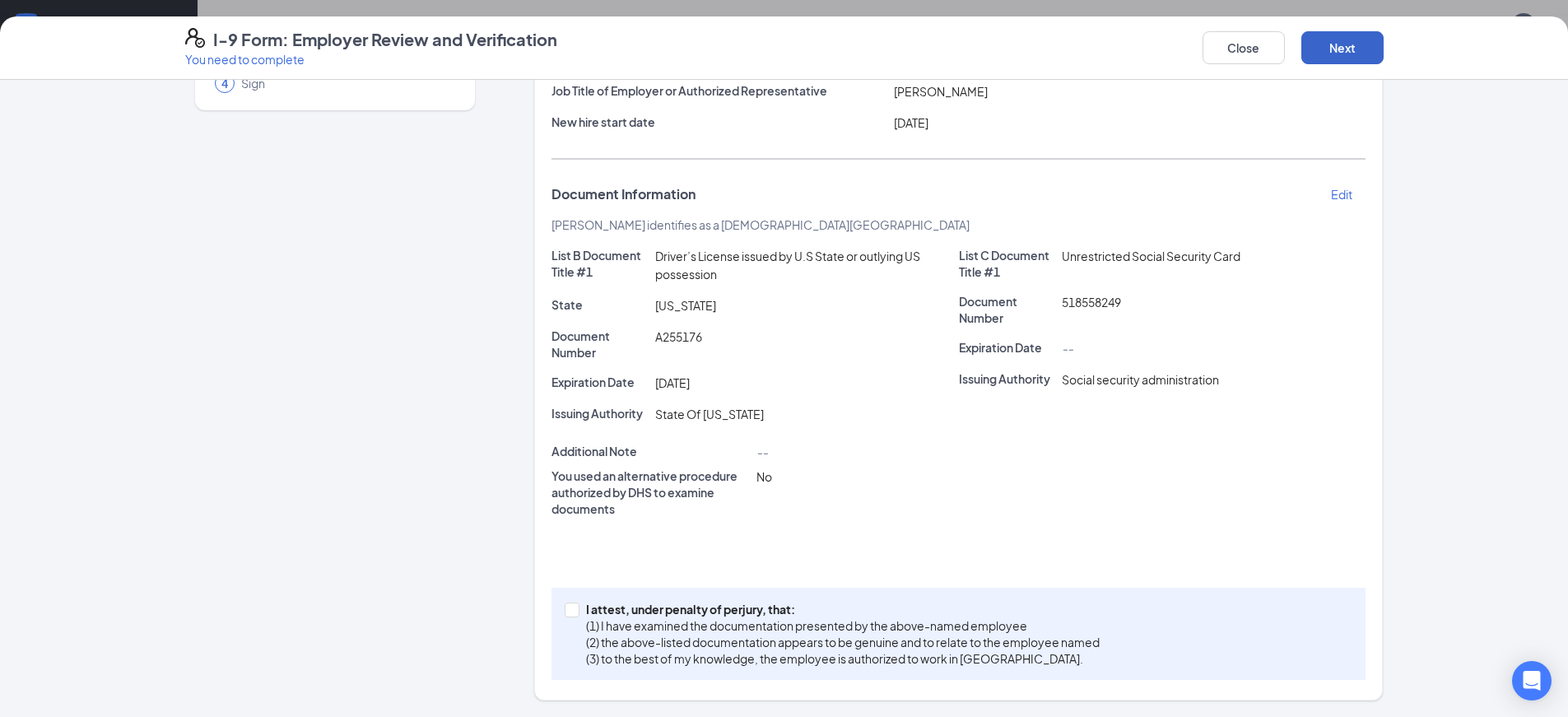
scroll to position [173, 0]
click at [569, 611] on input "I attest, under penalty of [PERSON_NAME], that: (1) I have examined the documen…" at bounding box center [571, 609] width 12 height 12
checkbox input "true"
click at [1347, 50] on button "Next" at bounding box center [1342, 47] width 82 height 33
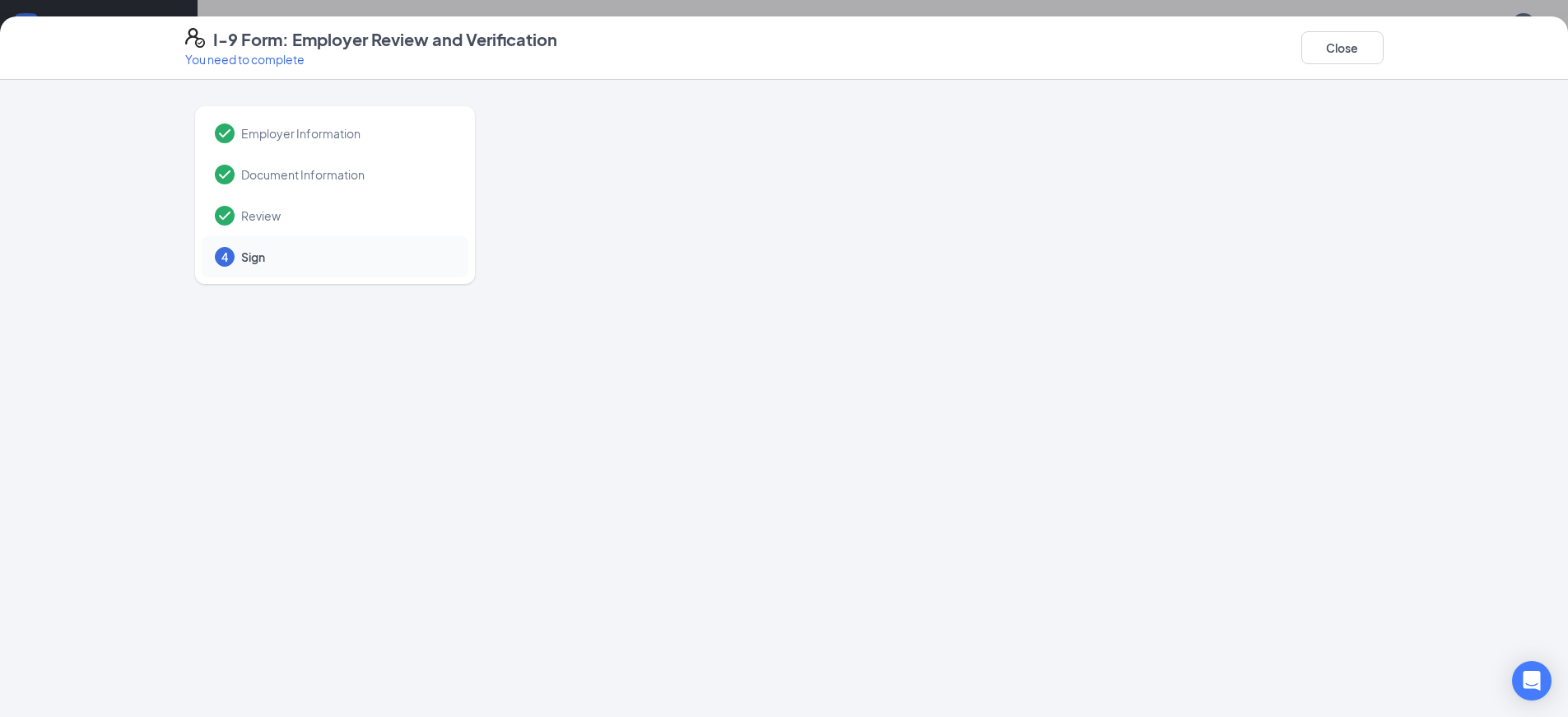
click at [234, 259] on div "4 Sign" at bounding box center [335, 256] width 267 height 42
click at [812, 418] on div at bounding box center [958, 426] width 849 height 659
click at [510, 472] on div "Employer Information Document Information Review 4 Sign" at bounding box center [784, 426] width 1199 height 659
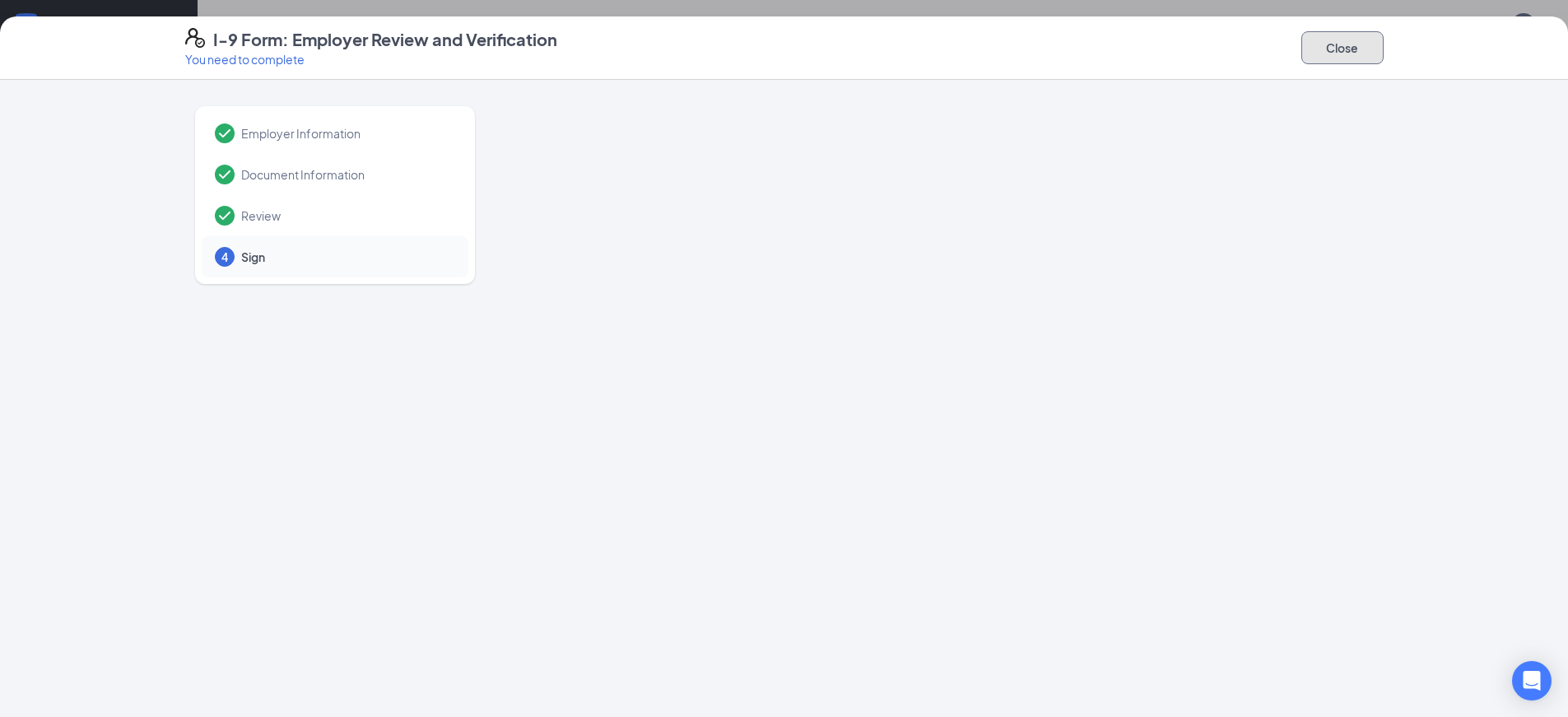
click at [1347, 62] on button "Close" at bounding box center [1342, 47] width 82 height 33
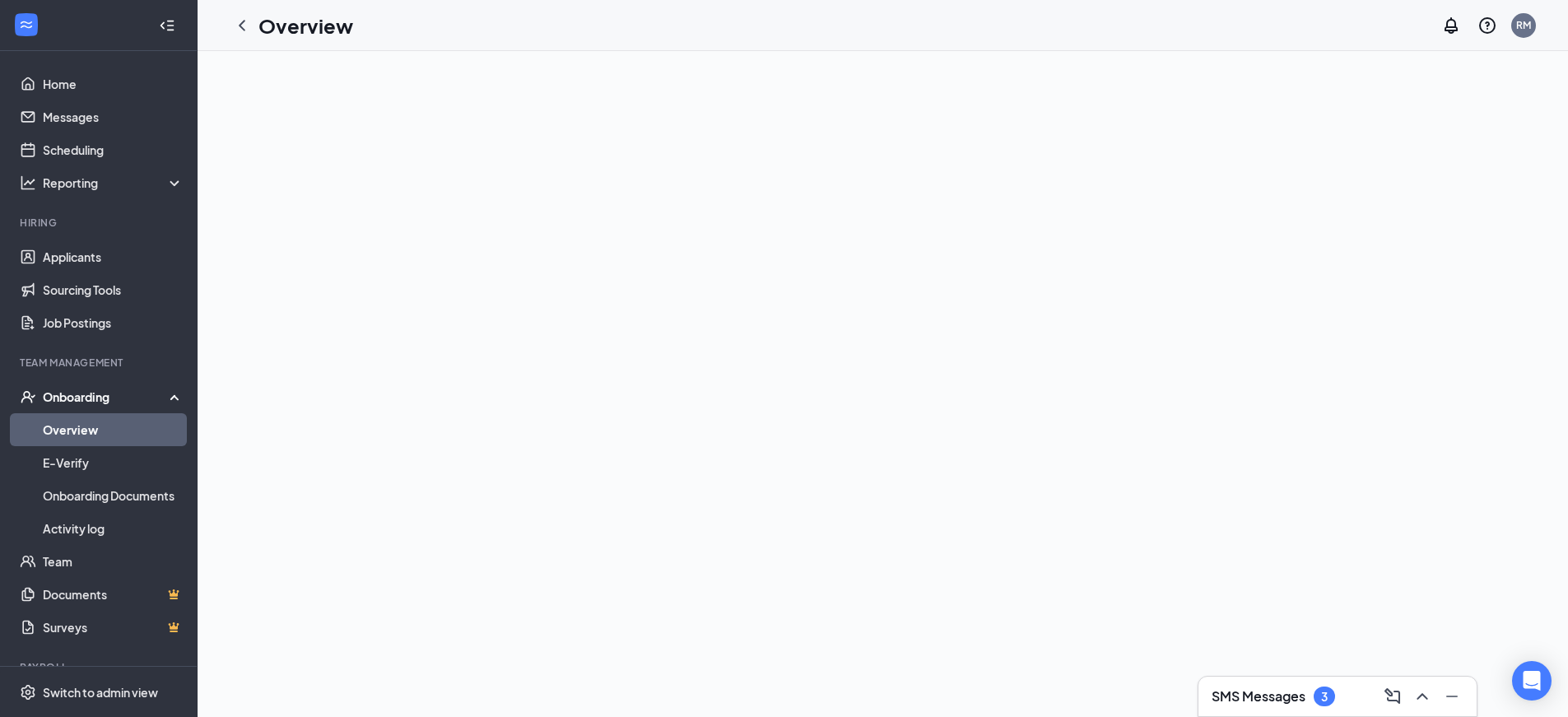
click at [118, 429] on link "Overview" at bounding box center [112, 430] width 140 height 33
click at [103, 434] on link "Overview" at bounding box center [112, 430] width 140 height 33
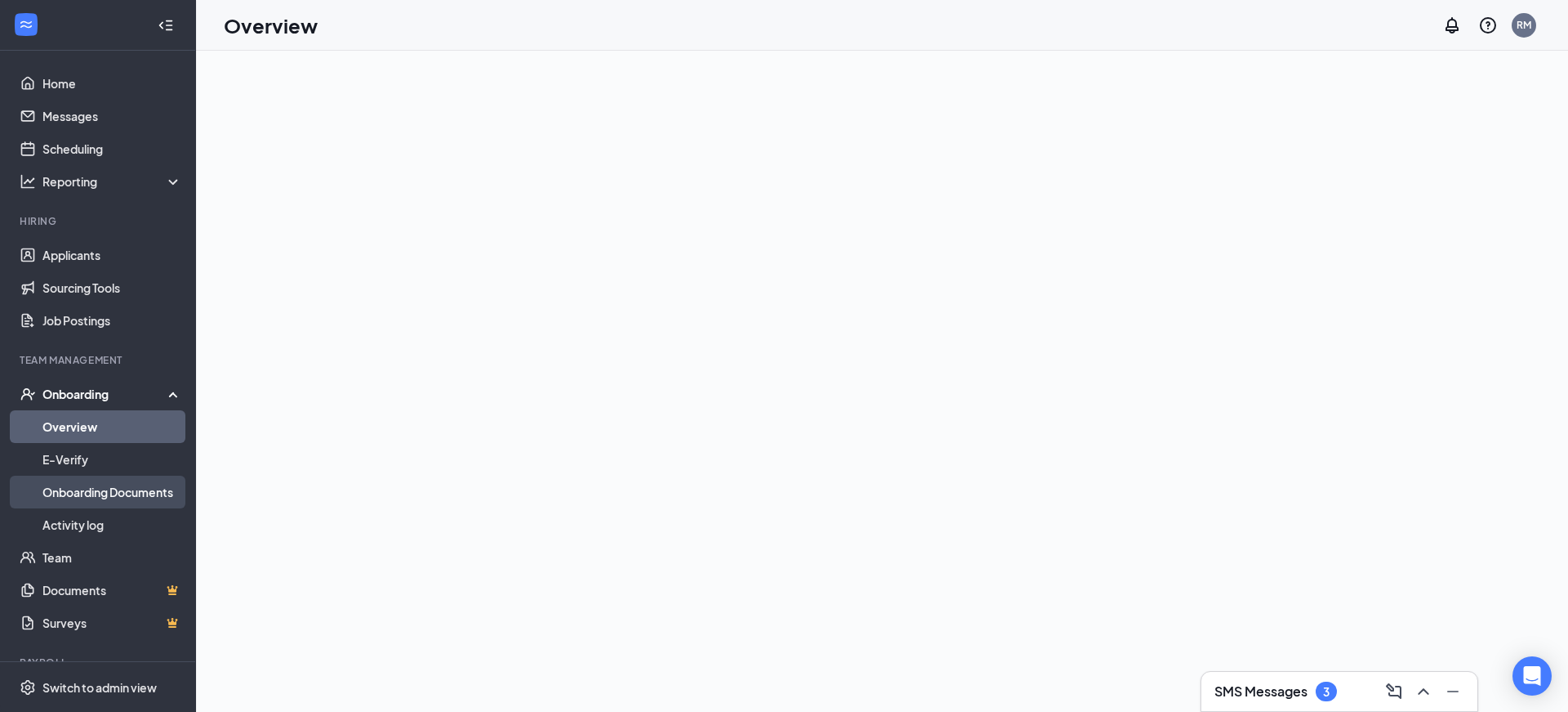
click at [102, 490] on link "Onboarding Documents" at bounding box center [111, 492] width 139 height 33
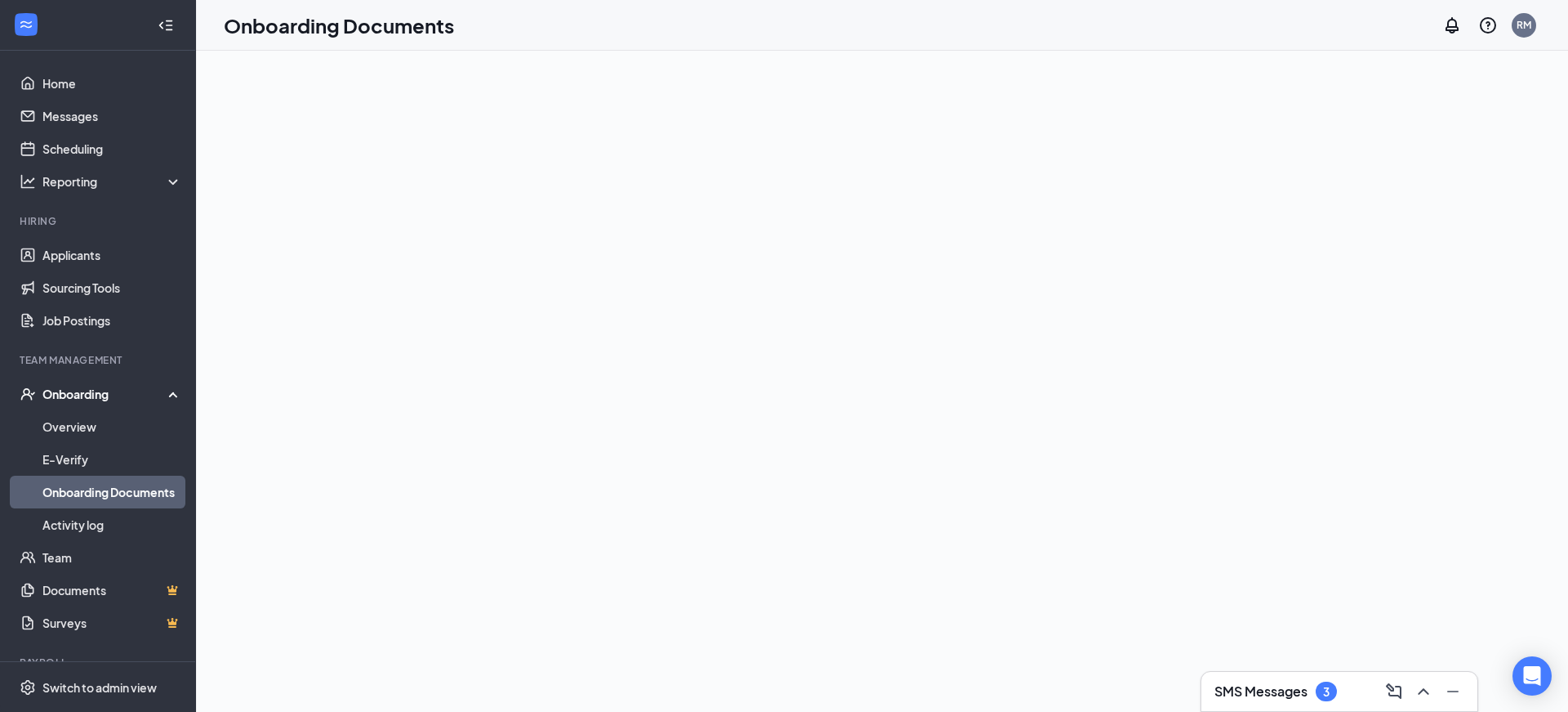
click at [82, 400] on div "Onboarding" at bounding box center [112, 393] width 140 height 16
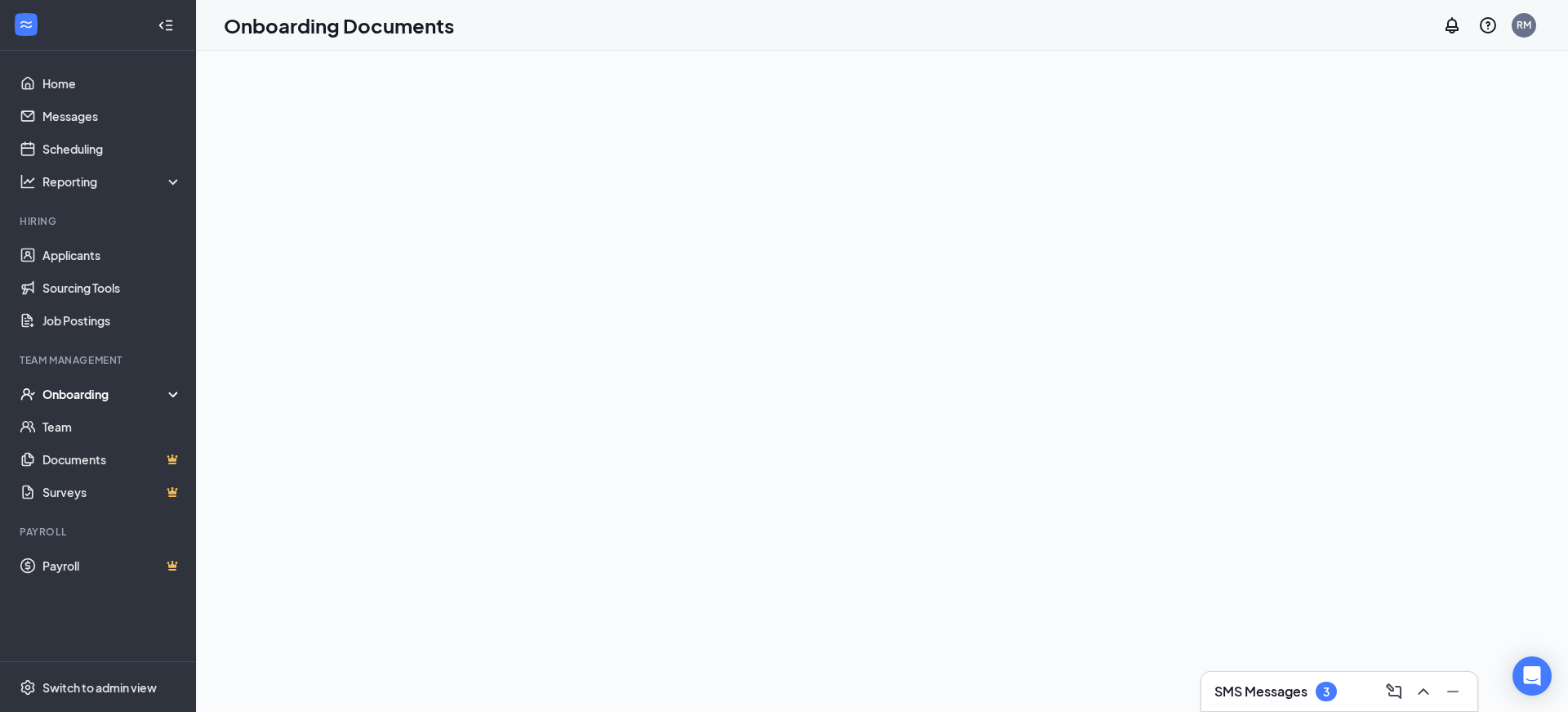
click at [97, 396] on div "Onboarding" at bounding box center [112, 393] width 140 height 16
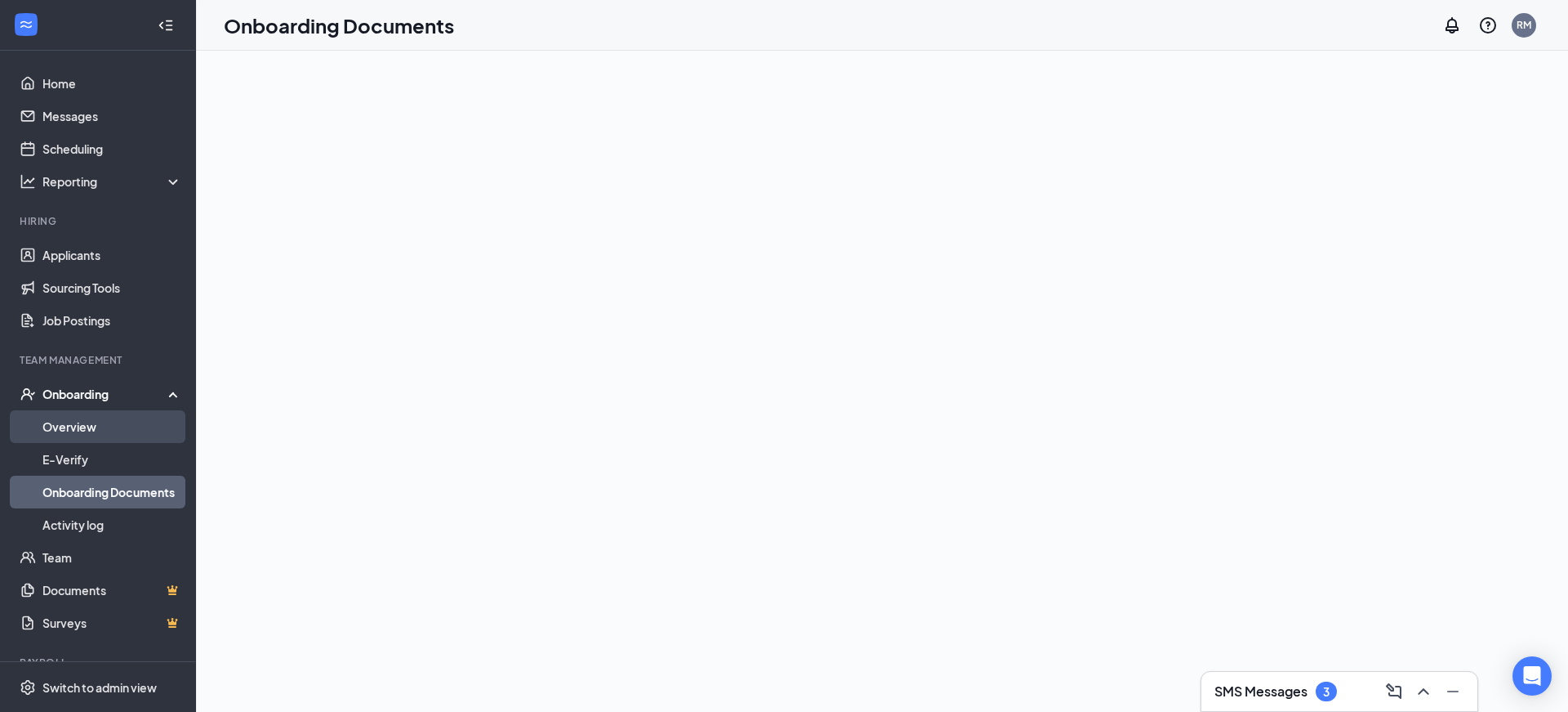
click at [95, 423] on link "Overview" at bounding box center [111, 427] width 139 height 33
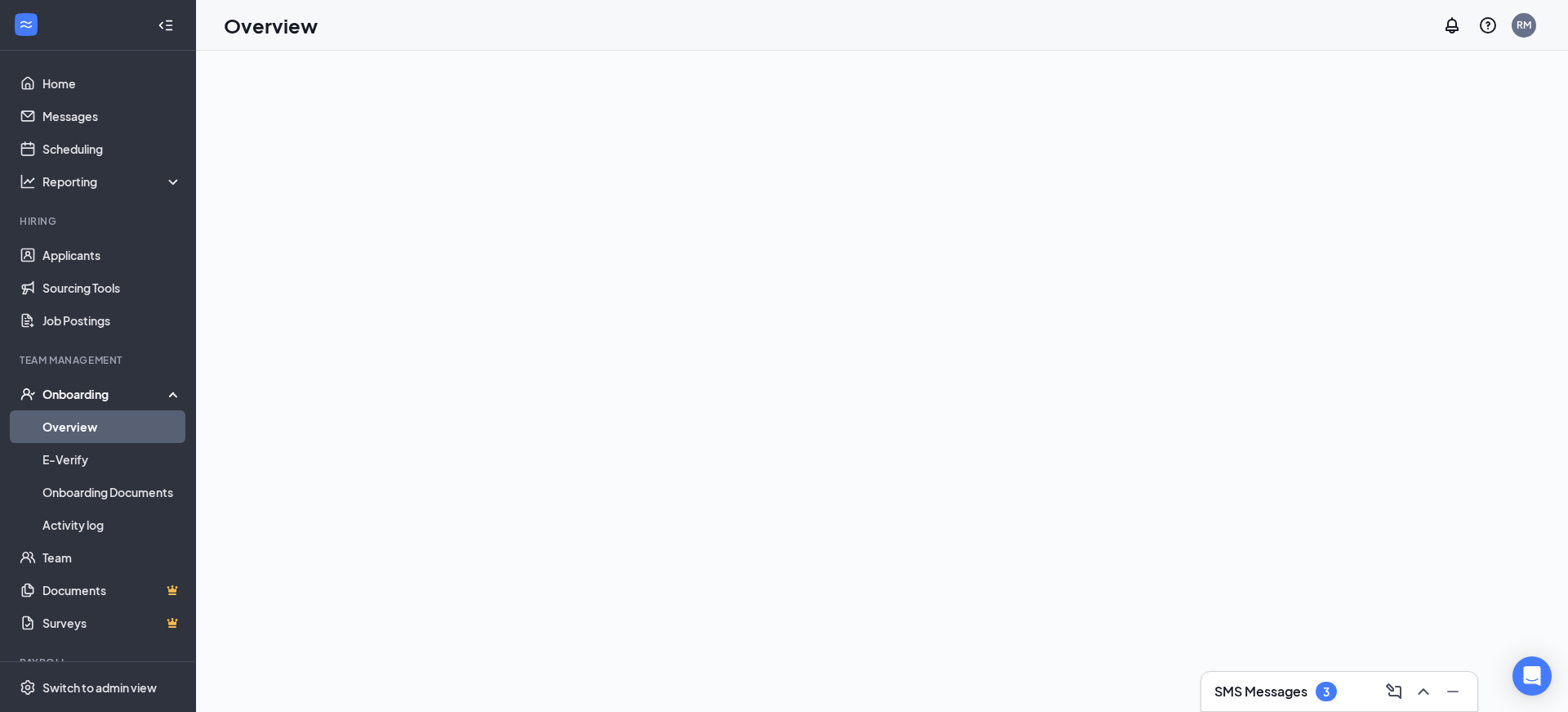
click at [105, 424] on link "Overview" at bounding box center [111, 427] width 139 height 33
click at [97, 400] on div "Onboarding" at bounding box center [112, 393] width 140 height 16
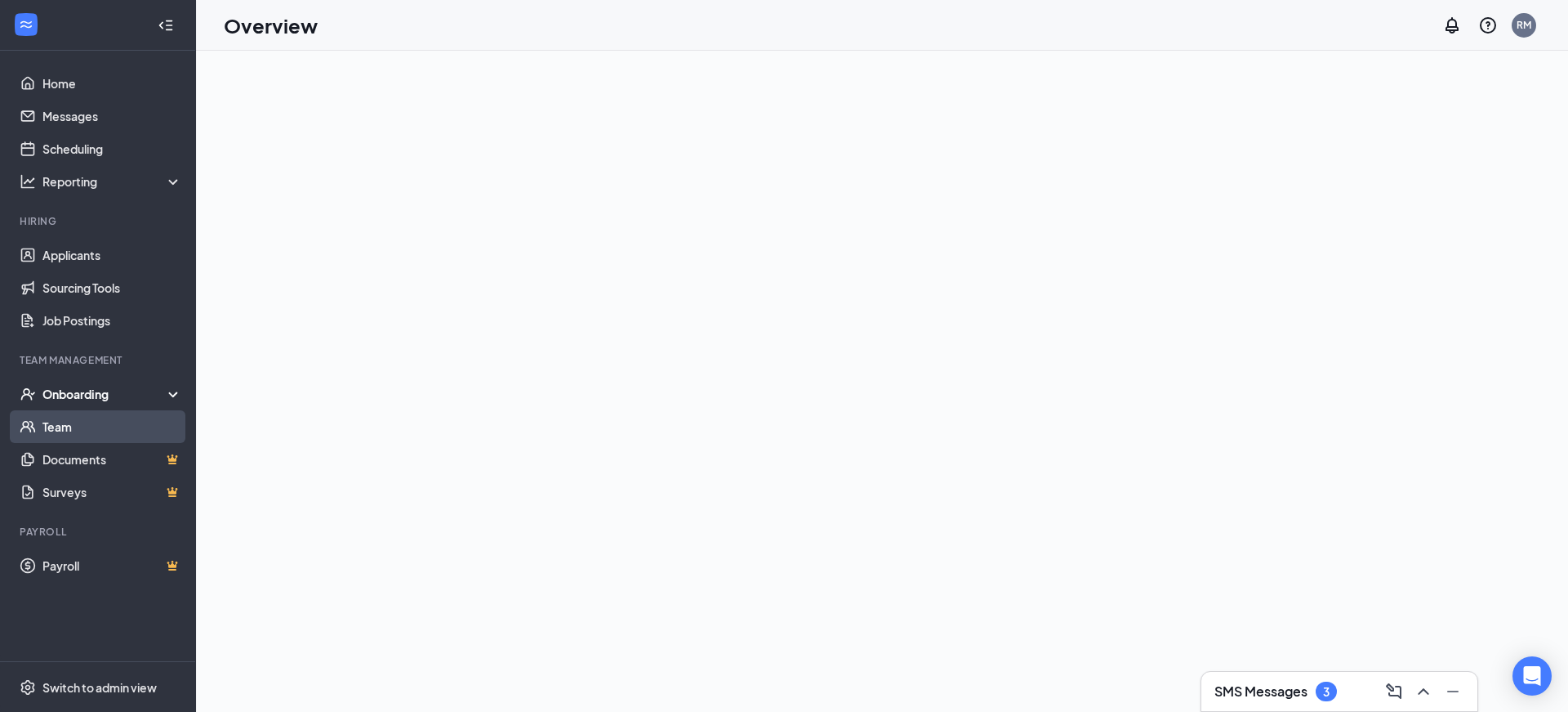
click at [63, 424] on link "Team" at bounding box center [111, 427] width 139 height 33
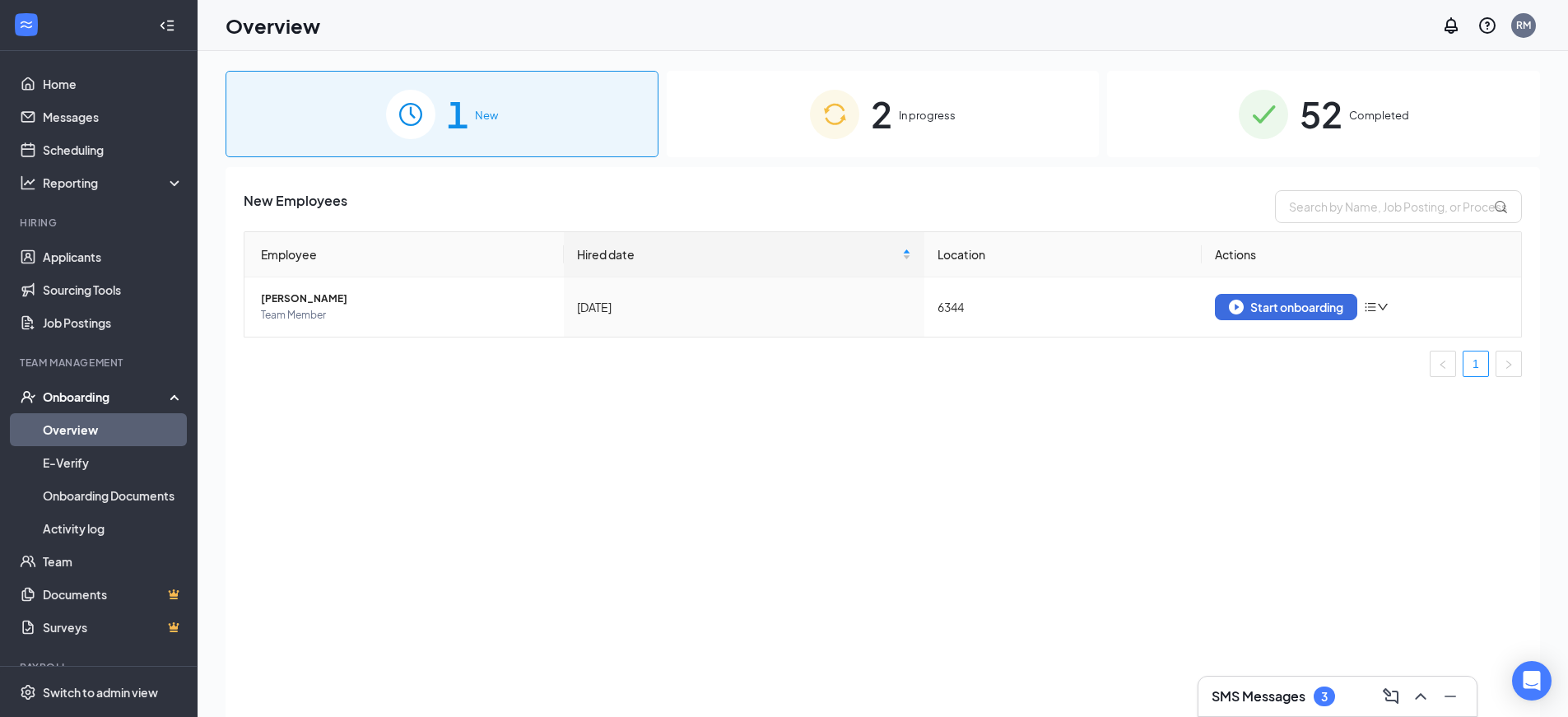
click at [944, 120] on span "In progress" at bounding box center [927, 115] width 57 height 16
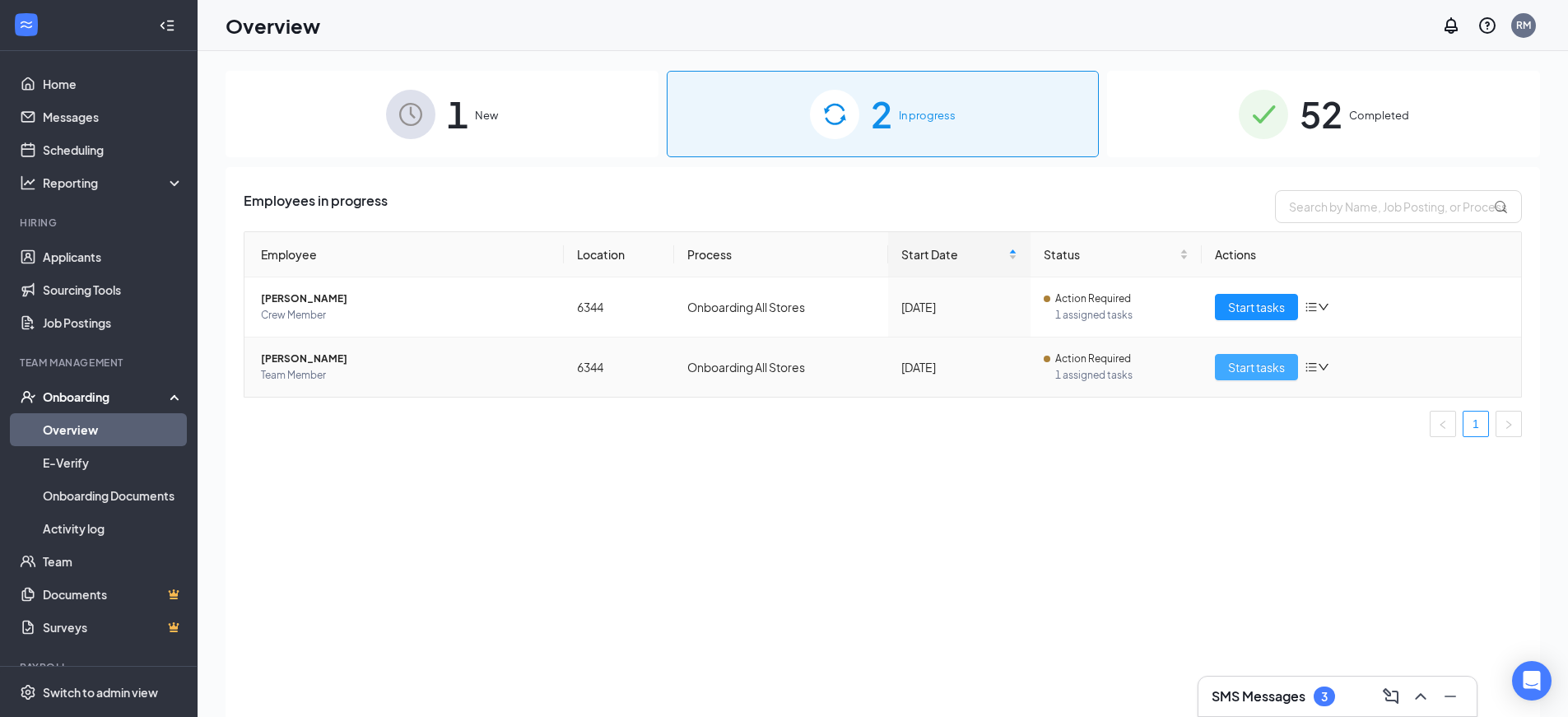
click at [1244, 354] on button "Start tasks" at bounding box center [1257, 367] width 83 height 26
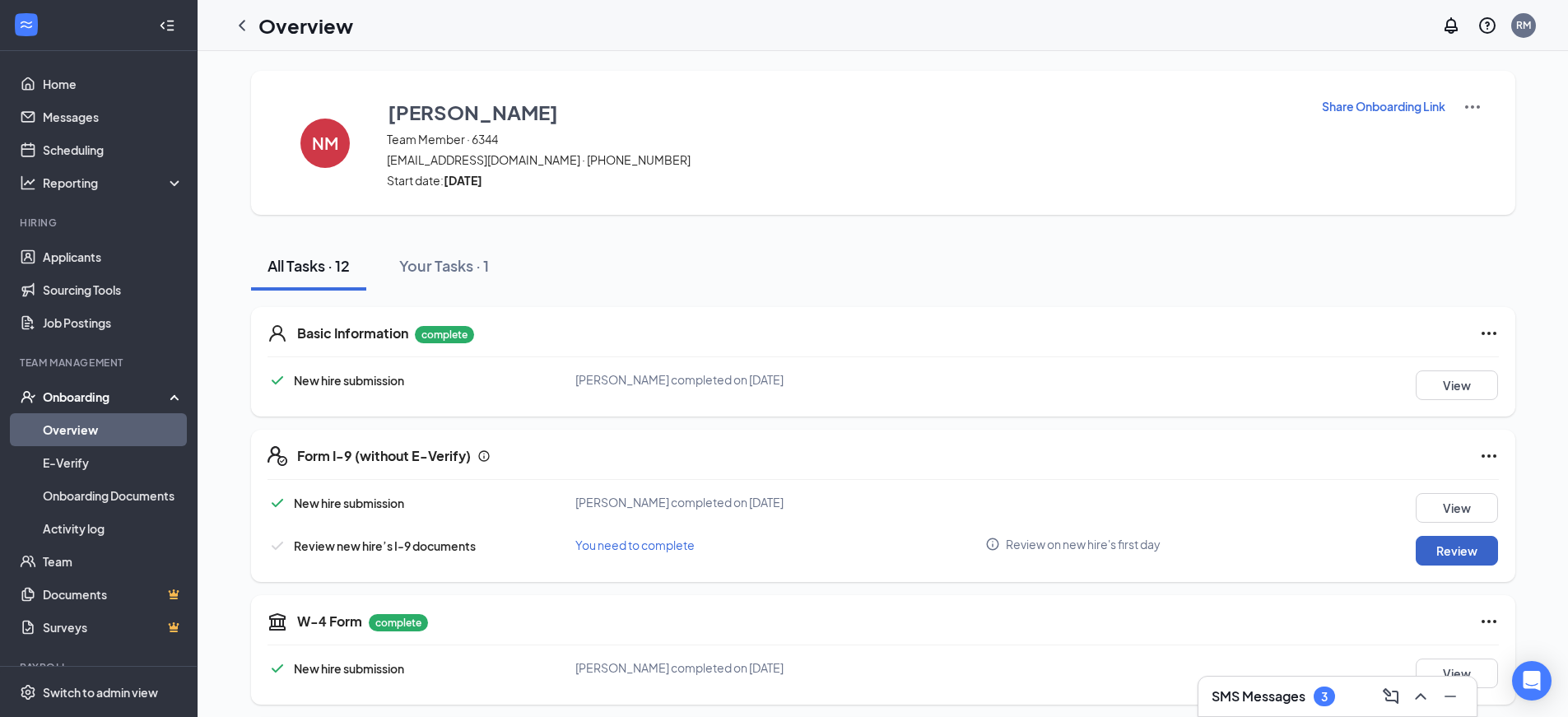
click at [1477, 554] on button "Review" at bounding box center [1457, 551] width 82 height 30
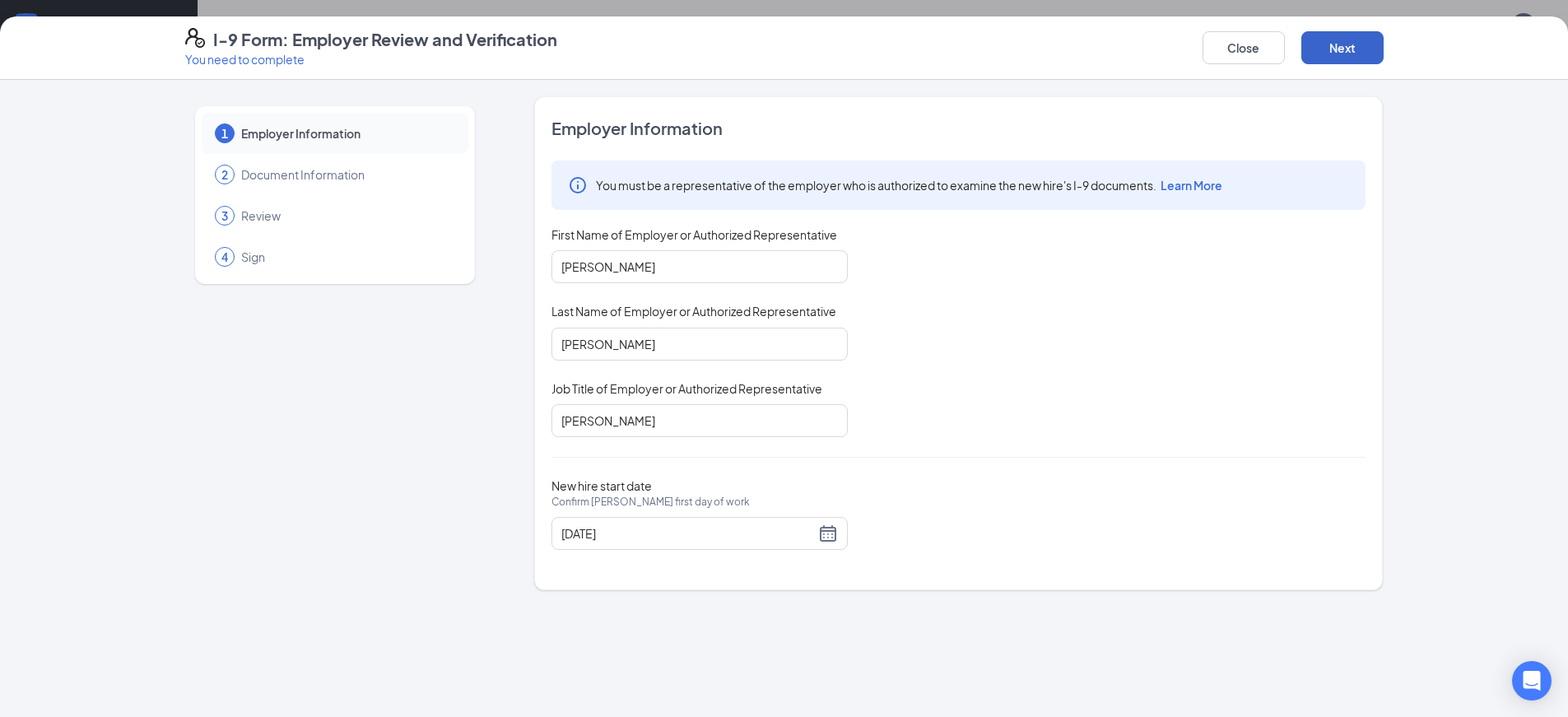
click at [1346, 55] on button "Next" at bounding box center [1342, 47] width 82 height 33
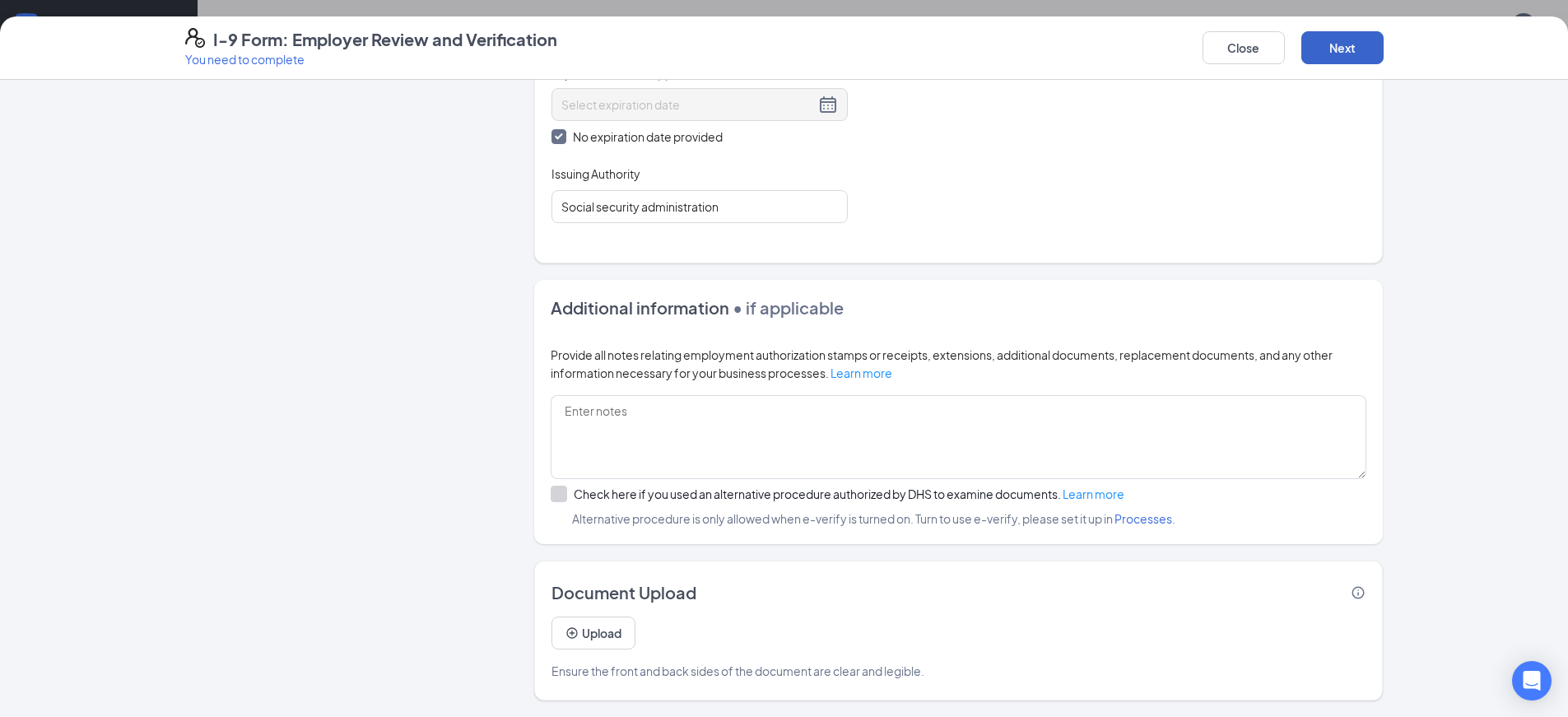
scroll to position [164, 0]
click at [1355, 55] on button "Next" at bounding box center [1342, 47] width 82 height 33
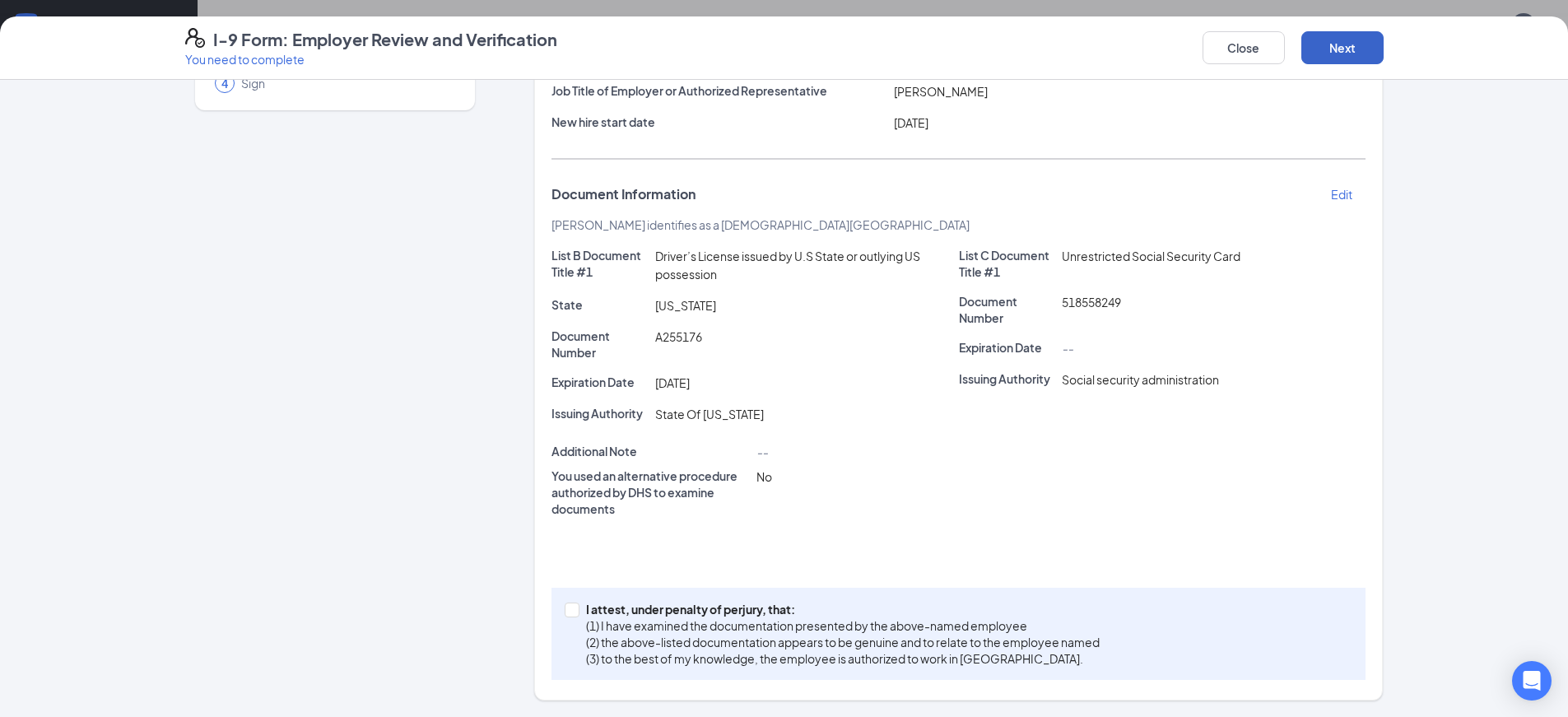
scroll to position [329, 0]
click at [572, 612] on span at bounding box center [572, 610] width 15 height 15
click at [572, 612] on input "I attest, under penalty of [PERSON_NAME], that: (1) I have examined the documen…" at bounding box center [571, 609] width 12 height 12
checkbox input "true"
click at [1348, 46] on button "Next" at bounding box center [1342, 47] width 82 height 33
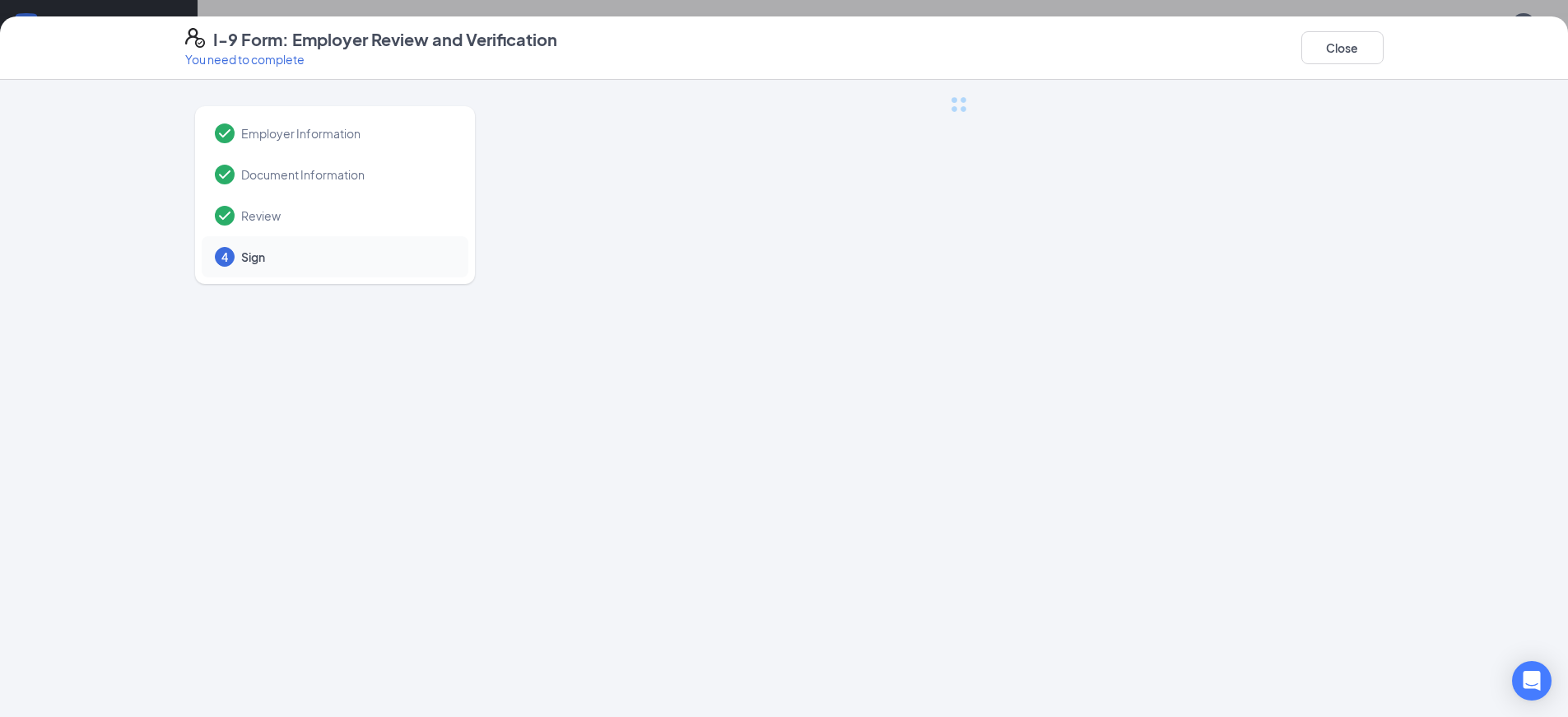
scroll to position [0, 0]
click at [249, 264] on span "Sign" at bounding box center [347, 256] width 211 height 16
click at [247, 256] on span "Sign" at bounding box center [347, 256] width 211 height 16
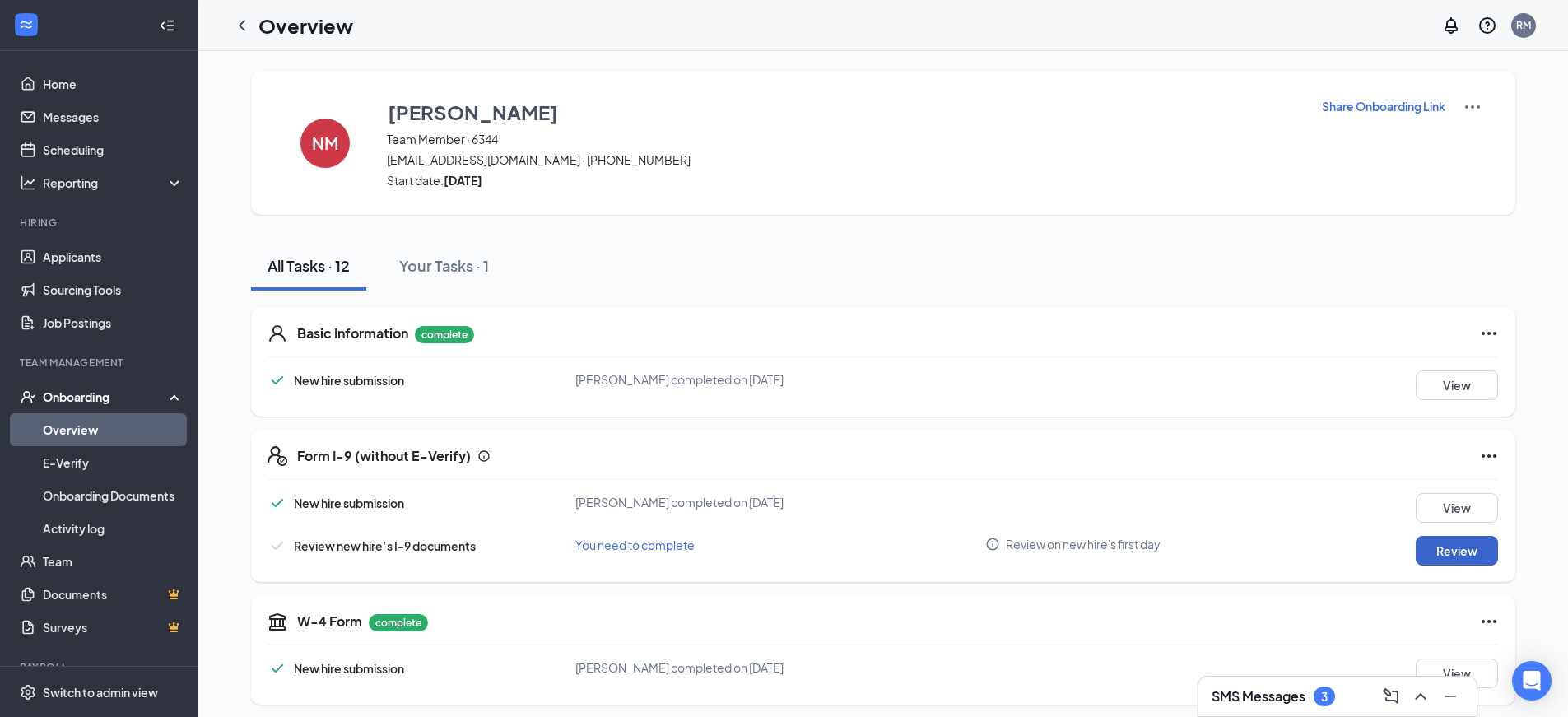
click at [1459, 551] on button "Review" at bounding box center [1457, 551] width 82 height 30
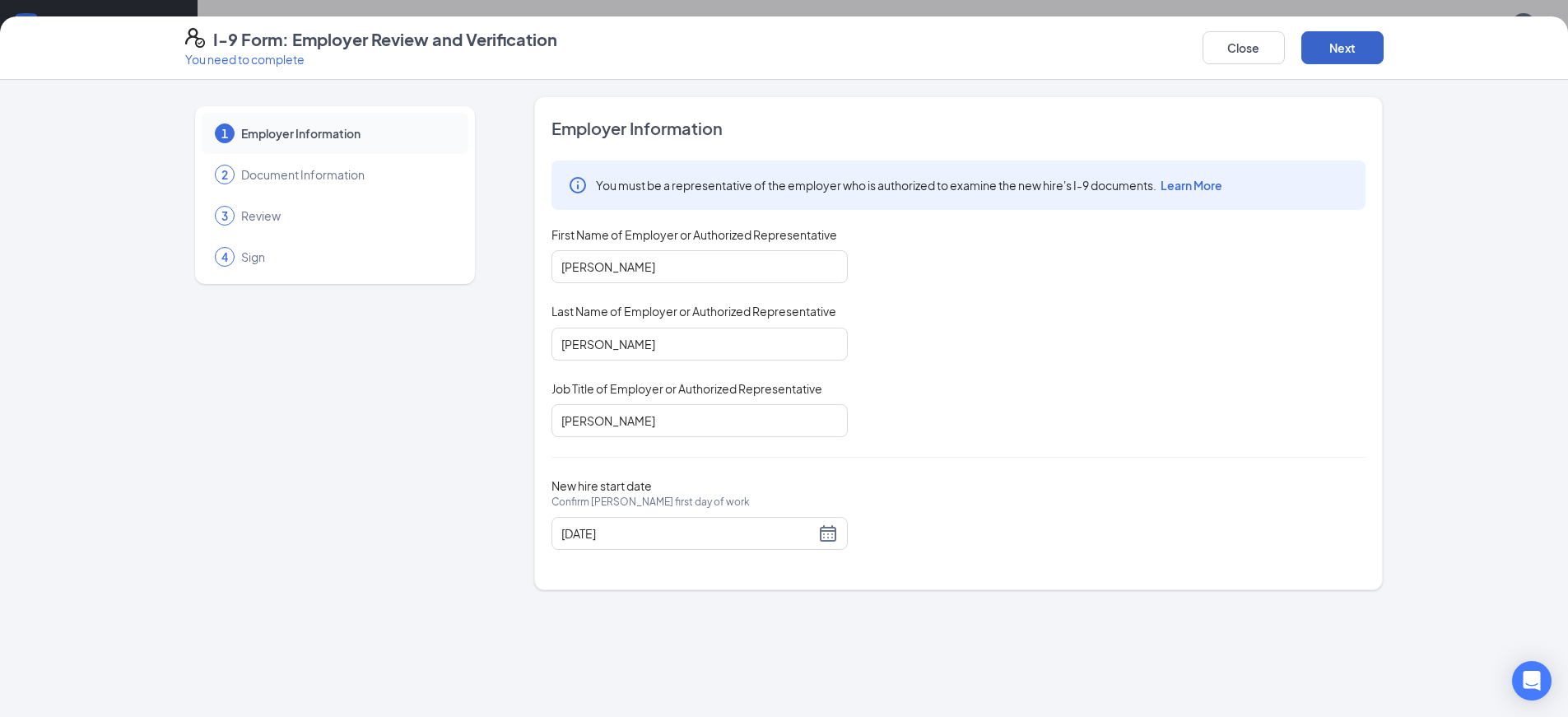
click at [1348, 52] on button "Next" at bounding box center [1342, 47] width 82 height 33
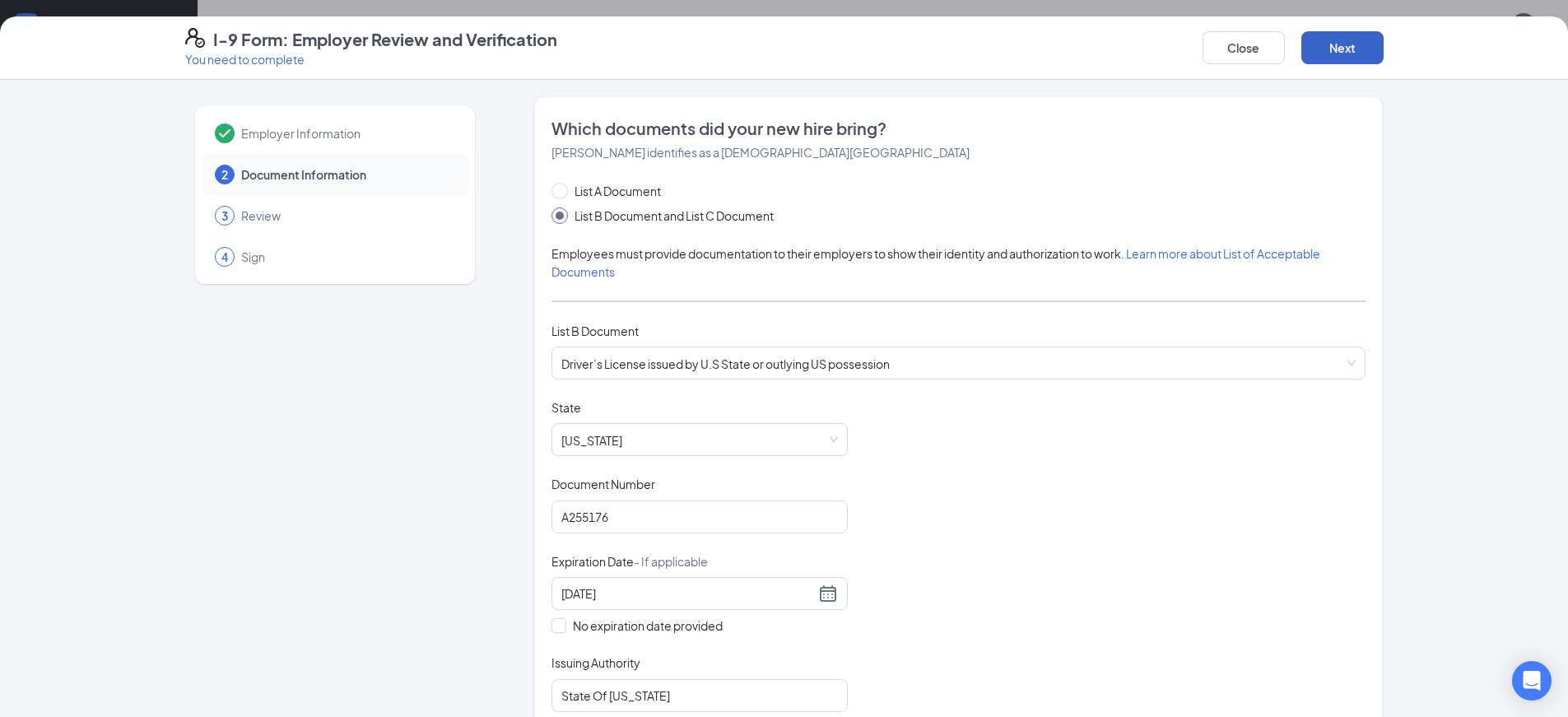
click at [1347, 55] on button "Next" at bounding box center [1342, 47] width 82 height 33
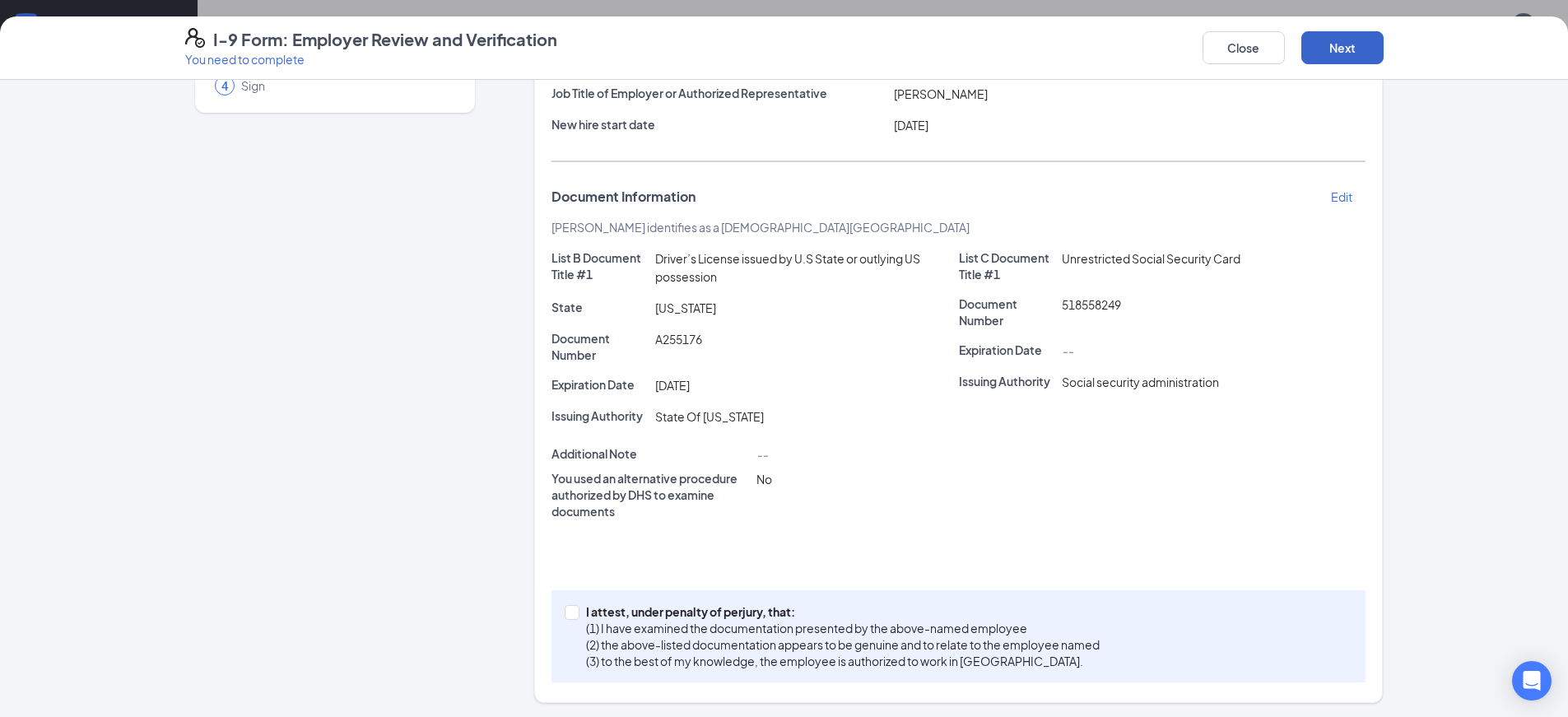
scroll to position [173, 0]
click at [566, 612] on input "I attest, under penalty of [PERSON_NAME], that: (1) I have examined the documen…" at bounding box center [571, 609] width 12 height 12
checkbox input "true"
click at [1345, 50] on button "Next" at bounding box center [1342, 47] width 82 height 33
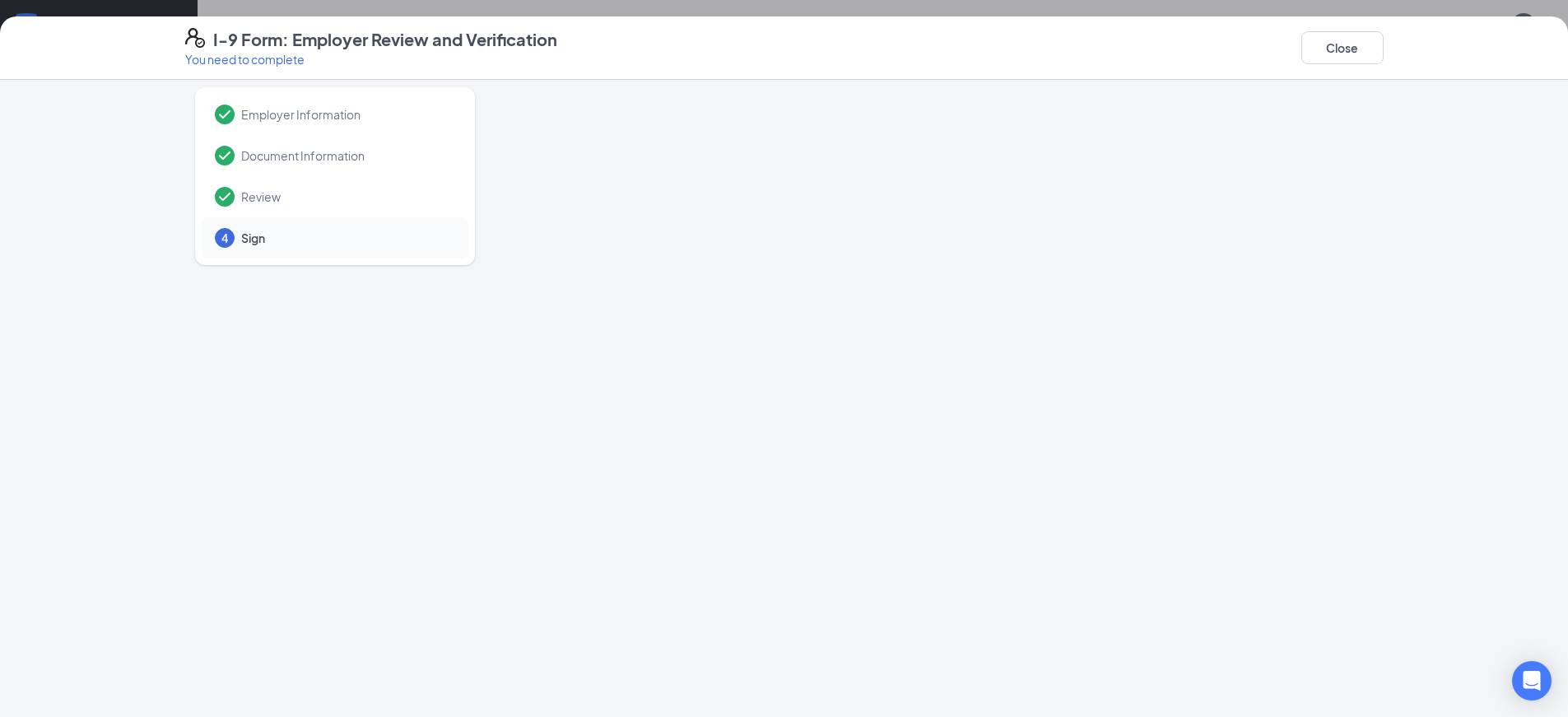
scroll to position [0, 0]
